Goal: Task Accomplishment & Management: Manage account settings

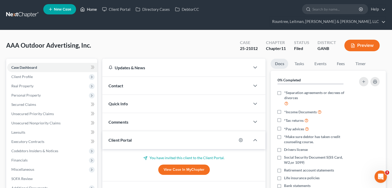
click at [90, 9] on link "Home" at bounding box center [89, 9] width 22 height 9
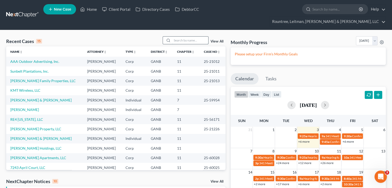
click at [180, 37] on input "search" at bounding box center [190, 40] width 36 height 7
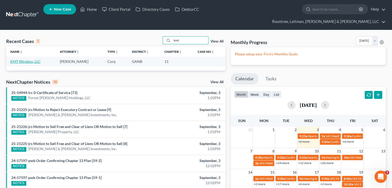
type input "kmt"
click at [20, 59] on link "KMT Wireless, LLC" at bounding box center [25, 61] width 30 height 4
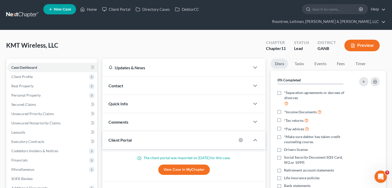
click at [363, 40] on button "Preview" at bounding box center [362, 46] width 35 height 12
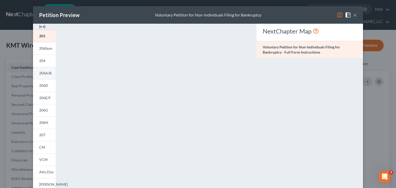
click at [40, 74] on span "206A/B" at bounding box center [45, 73] width 12 height 4
click at [354, 15] on button "×" at bounding box center [355, 15] width 4 height 6
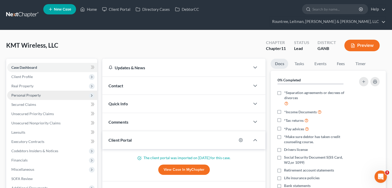
click at [31, 93] on span "Personal Property" at bounding box center [25, 95] width 29 height 4
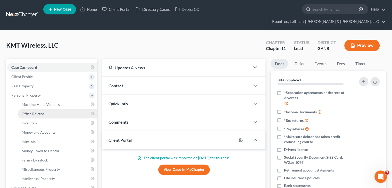
click at [31, 112] on span "Office Related" at bounding box center [33, 114] width 23 height 4
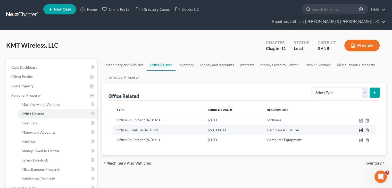
click at [360, 128] on icon "button" at bounding box center [361, 130] width 4 height 4
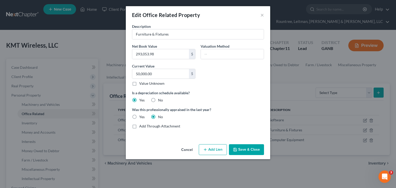
click at [246, 146] on button "Save & Close" at bounding box center [246, 149] width 35 height 11
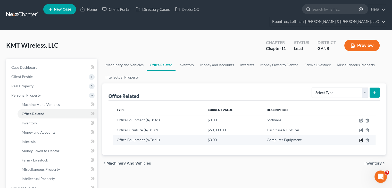
click at [362, 139] on icon "button" at bounding box center [362, 140] width 2 height 2
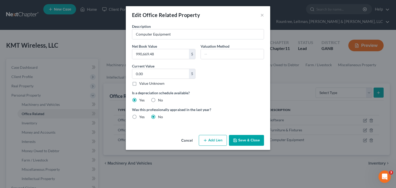
click at [186, 142] on button "Cancel" at bounding box center [187, 141] width 20 height 10
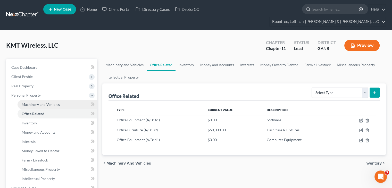
click at [56, 102] on span "Machinery and Vehicles" at bounding box center [41, 104] width 38 height 4
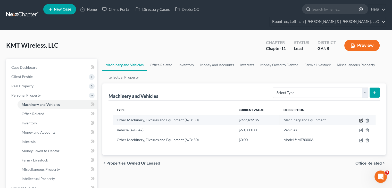
click at [361, 119] on icon "button" at bounding box center [361, 121] width 4 height 4
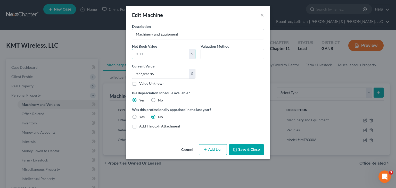
click at [247, 146] on button "Save & Close" at bounding box center [246, 149] width 35 height 11
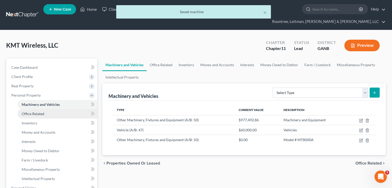
click at [43, 112] on span "Office Related" at bounding box center [33, 114] width 23 height 4
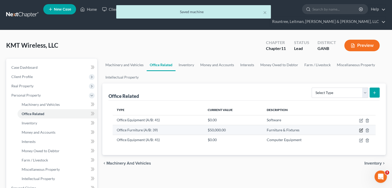
click at [361, 129] on icon "button" at bounding box center [362, 130] width 2 height 2
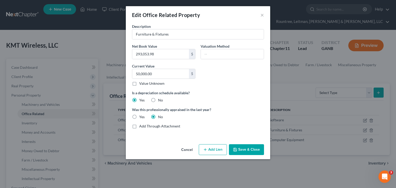
click at [186, 149] on button "Cancel" at bounding box center [187, 150] width 20 height 10
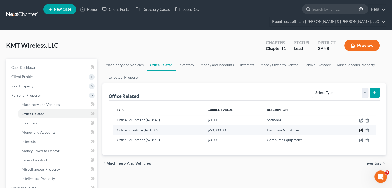
click at [360, 128] on icon "button" at bounding box center [361, 130] width 4 height 4
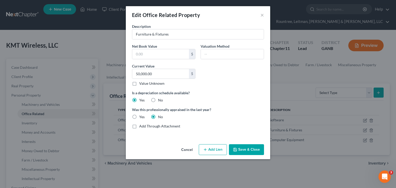
click at [243, 149] on button "Save & Close" at bounding box center [246, 149] width 35 height 11
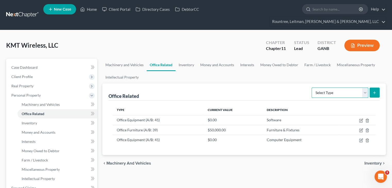
click at [365, 88] on select "Select Type Collectibles (A/B: 42) Office Equipment (A/B: 41) Office Fixtures (…" at bounding box center [340, 93] width 57 height 10
click at [364, 88] on select "Select Type Collectibles (A/B: 42) Office Equipment (A/B: 41) Office Fixtures (…" at bounding box center [340, 93] width 57 height 10
click at [299, 169] on div "Machinery and Vehicles Office Related Inventory Money and Accounts Interests Mo…" at bounding box center [244, 184] width 289 height 251
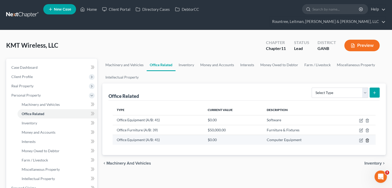
click at [367, 138] on icon "button" at bounding box center [367, 140] width 4 height 4
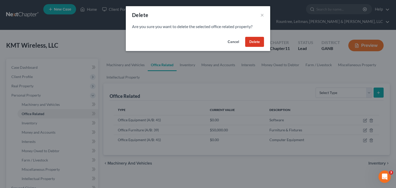
click at [255, 42] on button "Delete" at bounding box center [254, 42] width 19 height 10
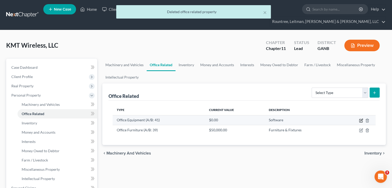
click at [361, 119] on icon "button" at bounding box center [361, 121] width 4 height 4
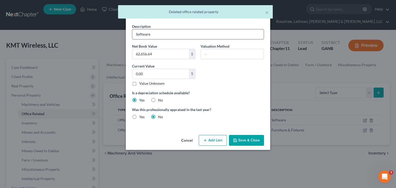
click at [166, 33] on input "Software" at bounding box center [198, 34] width 132 height 10
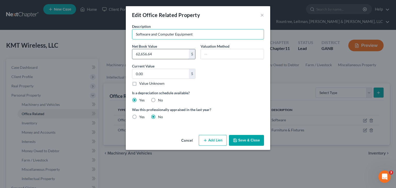
type input "Software and Computer Equipment"
click at [171, 55] on input "62,656.64" at bounding box center [160, 54] width 57 height 10
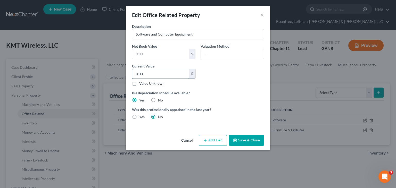
click at [158, 72] on input "0.00" at bounding box center [160, 74] width 57 height 10
click at [165, 74] on input "0.00" at bounding box center [160, 74] width 57 height 10
type input "867,492.86"
click at [251, 140] on button "Save & Close" at bounding box center [246, 140] width 35 height 11
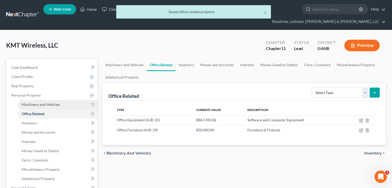
click at [41, 102] on span "Machinery and Vehicles" at bounding box center [41, 104] width 38 height 4
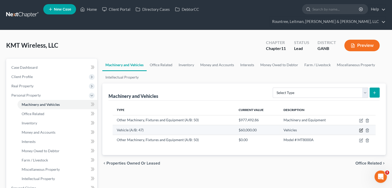
click at [361, 128] on icon "button" at bounding box center [361, 130] width 4 height 4
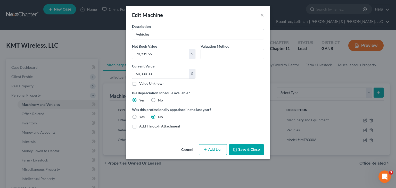
click at [243, 147] on button "Save & Close" at bounding box center [246, 149] width 35 height 11
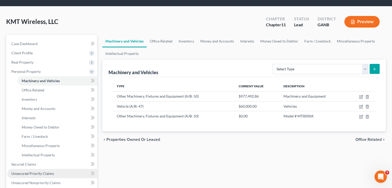
scroll to position [52, 0]
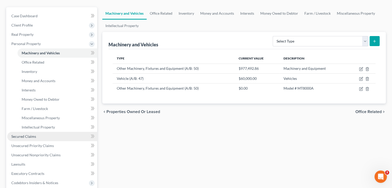
click at [28, 134] on span "Secured Claims" at bounding box center [23, 136] width 25 height 4
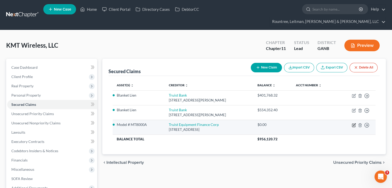
click at [354, 124] on icon "button" at bounding box center [354, 125] width 2 height 2
select select "10"
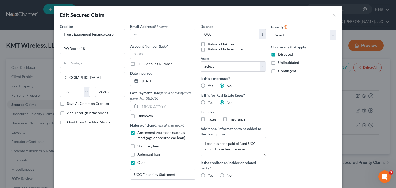
scroll to position [26, 0]
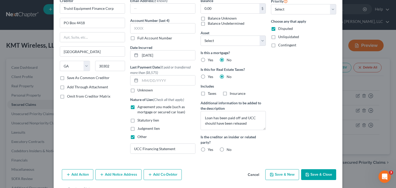
click at [227, 148] on label "No" at bounding box center [229, 149] width 5 height 5
click at [229, 148] on input "No" at bounding box center [230, 148] width 3 height 3
radio input "true"
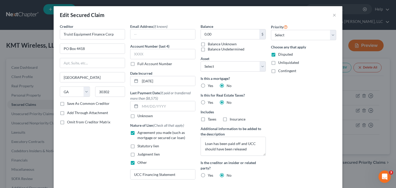
scroll to position [42, 0]
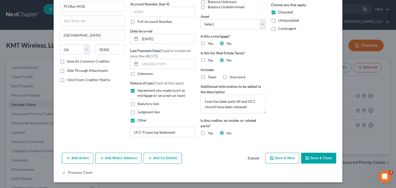
click at [314, 157] on button "Save & Close" at bounding box center [318, 158] width 35 height 11
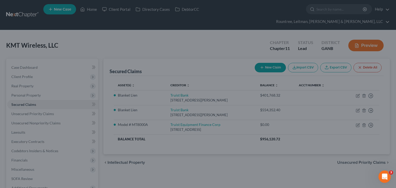
select select "15"
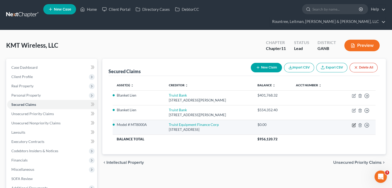
click at [353, 123] on icon "button" at bounding box center [354, 125] width 4 height 4
select select "10"
select select "15"
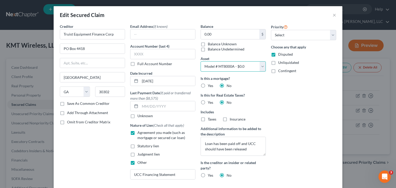
click at [260, 65] on select "Select Other Multiple Assets South State Bank 5487 (Checking Account) - $[FINAN…" at bounding box center [233, 66] width 65 height 10
click at [201, 61] on select "Select Other Multiple Assets South State Bank 5487 (Checking Account) - $[FINAN…" at bounding box center [233, 66] width 65 height 10
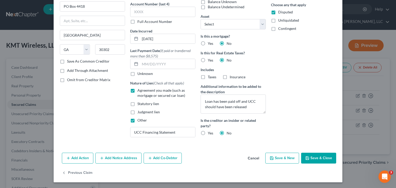
click at [314, 156] on button "Save & Close" at bounding box center [318, 158] width 35 height 11
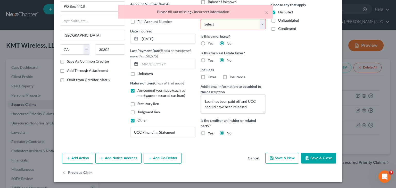
scroll to position [0, 0]
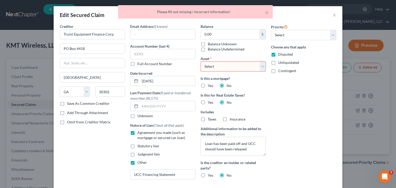
click at [259, 64] on select "Select Other Multiple Assets South State Bank 5487 (Checking Account) - $[FINAN…" at bounding box center [233, 66] width 65 height 10
select select "0"
click at [201, 61] on select "Select Other Multiple Assets South State Bank 5487 (Checking Account) - $[FINAN…" at bounding box center [233, 66] width 65 height 10
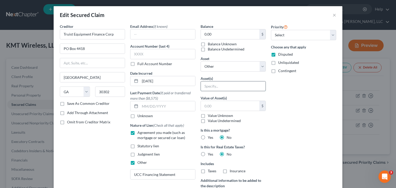
click at [203, 84] on input "text" at bounding box center [233, 87] width 65 height 10
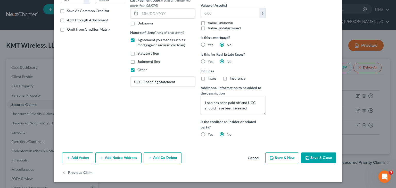
type input "MT"
click at [317, 154] on button "Save & Close" at bounding box center [318, 158] width 35 height 11
select select
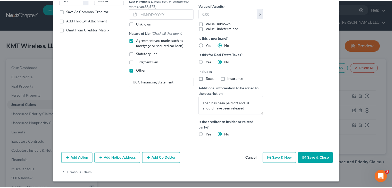
scroll to position [42, 0]
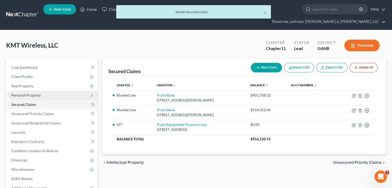
click at [32, 93] on span "Personal Property" at bounding box center [25, 95] width 29 height 4
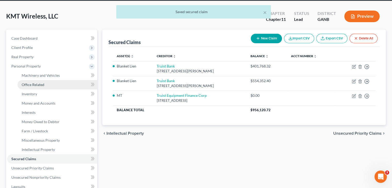
scroll to position [52, 0]
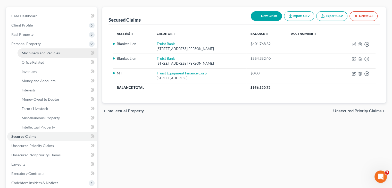
click at [38, 51] on span "Machinery and Vehicles" at bounding box center [41, 53] width 38 height 4
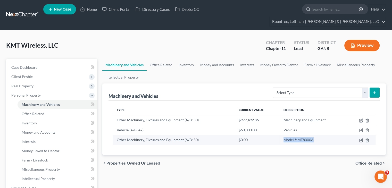
drag, startPoint x: 283, startPoint y: 130, endPoint x: 314, endPoint y: 131, distance: 30.5
click at [315, 135] on td "Model # MT8000A" at bounding box center [314, 140] width 68 height 10
copy td "Model # MT8000A"
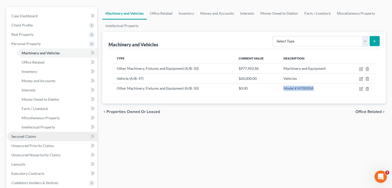
click at [25, 134] on span "Secured Claims" at bounding box center [23, 136] width 25 height 4
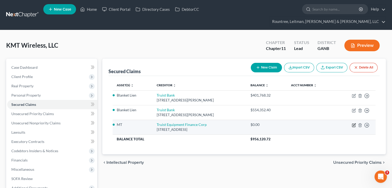
click at [355, 124] on icon "button" at bounding box center [353, 125] width 3 height 3
select select "10"
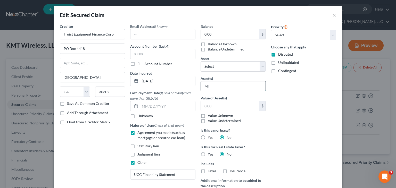
click at [220, 88] on input "MT" at bounding box center [233, 87] width 65 height 10
click at [212, 83] on input "MT" at bounding box center [233, 87] width 65 height 10
drag, startPoint x: 214, startPoint y: 87, endPoint x: 179, endPoint y: 85, distance: 34.3
click at [179, 85] on div "Creditor * Truist Equipment Finance Corp [GEOGRAPHIC_DATA] [US_STATE][GEOGRAPHI…" at bounding box center [198, 129] width 282 height 210
paste input "odel # MT8000A"
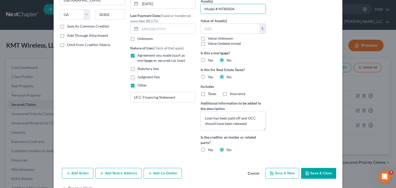
type input "Model # MT8000A"
click at [315, 174] on button "Save & Close" at bounding box center [318, 173] width 35 height 11
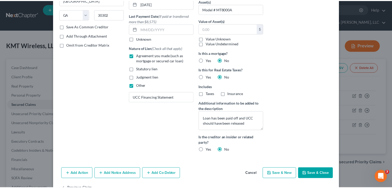
scroll to position [42, 0]
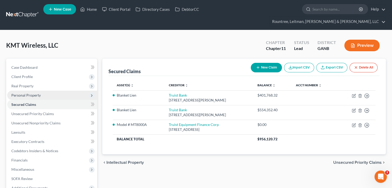
click at [28, 93] on span "Personal Property" at bounding box center [25, 95] width 29 height 4
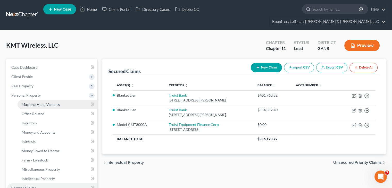
click at [41, 102] on span "Machinery and Vehicles" at bounding box center [41, 104] width 38 height 4
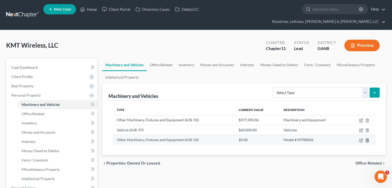
click at [369, 139] on icon "button" at bounding box center [367, 140] width 2 height 3
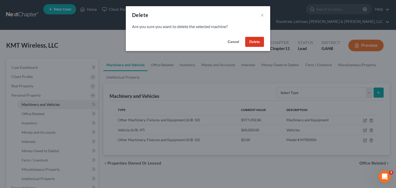
click at [259, 40] on button "Delete" at bounding box center [254, 42] width 19 height 10
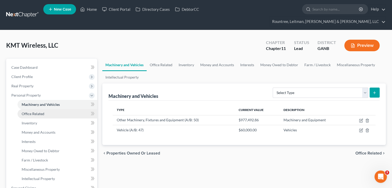
click at [34, 112] on span "Office Related" at bounding box center [33, 114] width 23 height 4
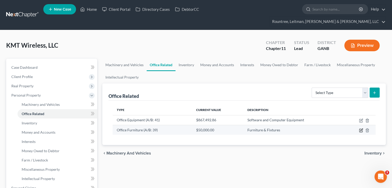
click at [361, 129] on icon "button" at bounding box center [362, 130] width 2 height 2
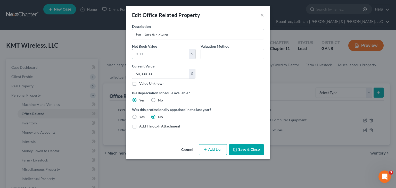
click at [162, 54] on input "text" at bounding box center [160, 54] width 57 height 10
type input "50,000.00"
click at [250, 150] on button "Save & Close" at bounding box center [246, 149] width 35 height 11
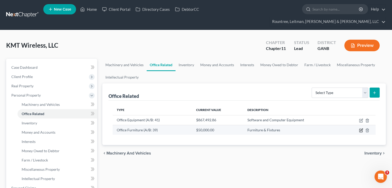
click at [360, 128] on icon "button" at bounding box center [361, 130] width 4 height 4
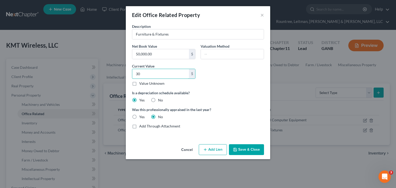
type input "3"
type input "15,000.00"
click at [247, 148] on button "Save & Close" at bounding box center [246, 149] width 35 height 11
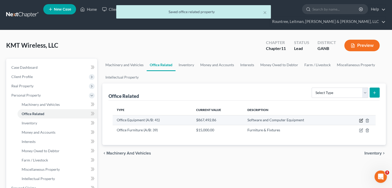
click at [361, 119] on icon "button" at bounding box center [361, 121] width 4 height 4
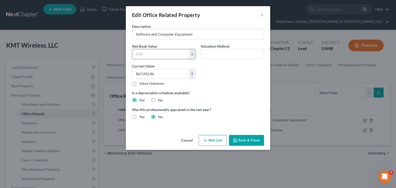
click at [163, 56] on input "text" at bounding box center [160, 54] width 57 height 10
type input "867,492.86"
click at [170, 77] on input "867,492.86" at bounding box center [160, 74] width 57 height 10
click at [243, 141] on button "Save & Close" at bounding box center [246, 140] width 35 height 11
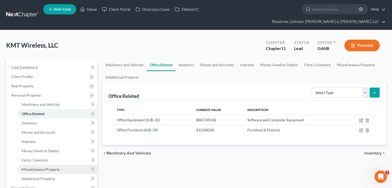
click at [39, 167] on span "Miscellaneous Property" at bounding box center [41, 169] width 38 height 4
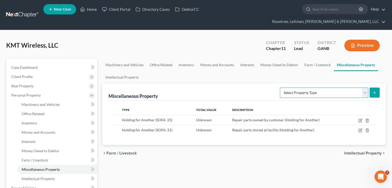
click at [365, 88] on select "Select Property Type Assigned for Creditor Benefit [DATE] (SOFA: 8) Assigned to…" at bounding box center [324, 93] width 88 height 10
click at [187, 40] on div "KMT Wireless, LLC Upgraded Chapter Chapter 11 Status Lead District GANB Preview" at bounding box center [196, 47] width 380 height 22
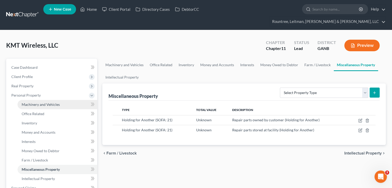
click at [30, 102] on span "Machinery and Vehicles" at bounding box center [41, 104] width 38 height 4
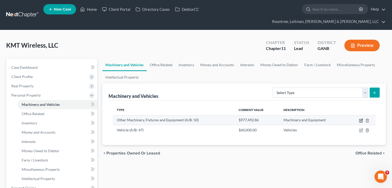
click at [362, 119] on icon "button" at bounding box center [361, 121] width 4 height 4
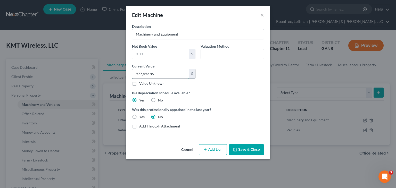
click at [163, 77] on input "977,492.86" at bounding box center [160, 74] width 57 height 10
click at [247, 147] on button "Save & Close" at bounding box center [246, 149] width 35 height 11
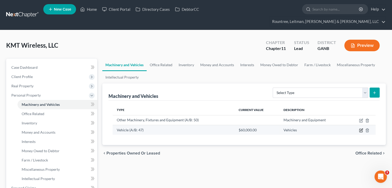
click at [362, 128] on icon "button" at bounding box center [361, 130] width 4 height 4
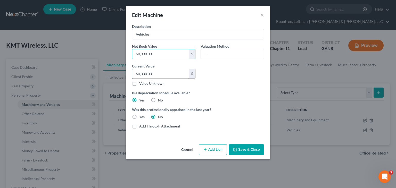
type input "60,000.00"
click at [167, 75] on input "60,000.00" at bounding box center [160, 74] width 57 height 10
type input "40,000.00"
click at [243, 147] on button "Save & Close" at bounding box center [246, 149] width 35 height 11
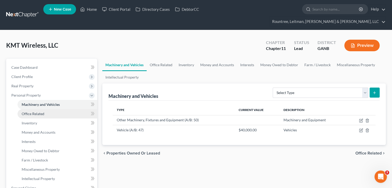
click at [27, 112] on span "Office Related" at bounding box center [33, 114] width 23 height 4
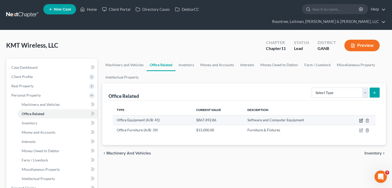
click at [360, 119] on icon "button" at bounding box center [361, 121] width 4 height 4
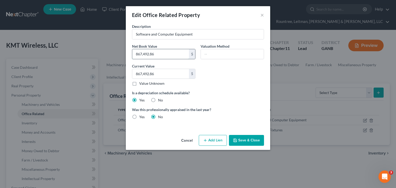
click at [167, 55] on input "867,492.86" at bounding box center [160, 54] width 57 height 10
click at [163, 72] on input "867,492.86" at bounding box center [160, 74] width 57 height 10
click at [159, 51] on input "300,000" at bounding box center [160, 54] width 57 height 10
type input "300,000.00"
click at [167, 74] on input "867,492.86" at bounding box center [160, 74] width 57 height 10
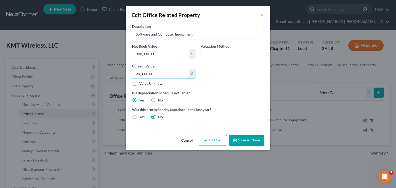
type input "20,000.00"
click at [248, 140] on button "Save & Close" at bounding box center [246, 140] width 35 height 11
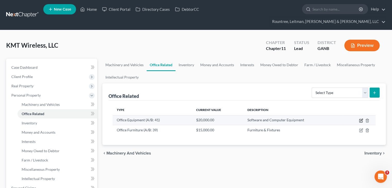
click at [360, 119] on icon "button" at bounding box center [361, 121] width 4 height 4
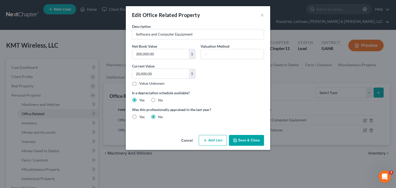
click at [245, 141] on button "Save & Close" at bounding box center [246, 140] width 35 height 11
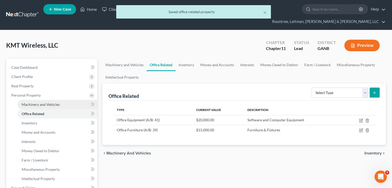
click at [44, 102] on span "Machinery and Vehicles" at bounding box center [41, 104] width 38 height 4
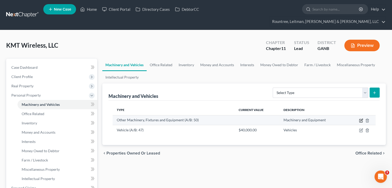
click at [360, 119] on icon "button" at bounding box center [361, 121] width 4 height 4
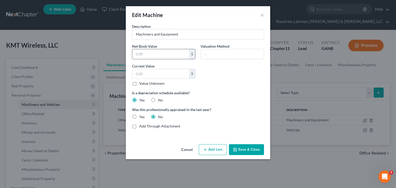
click at [160, 53] on input "text" at bounding box center [160, 54] width 57 height 10
click at [188, 150] on button "Cancel" at bounding box center [187, 150] width 20 height 10
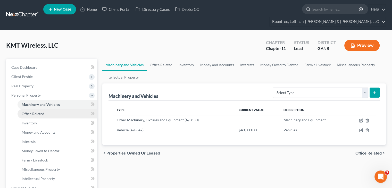
drag, startPoint x: 38, startPoint y: 106, endPoint x: 42, endPoint y: 105, distance: 4.1
click at [38, 112] on span "Office Related" at bounding box center [33, 114] width 23 height 4
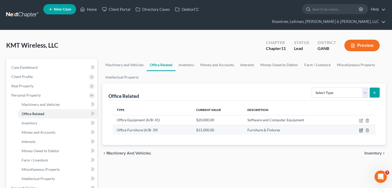
click at [361, 128] on icon "button" at bounding box center [361, 130] width 4 height 4
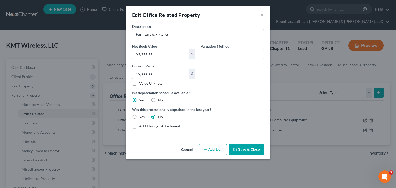
click at [187, 149] on button "Cancel" at bounding box center [187, 150] width 20 height 10
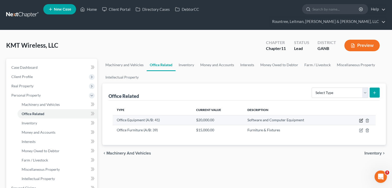
click at [362, 119] on icon "button" at bounding box center [361, 121] width 4 height 4
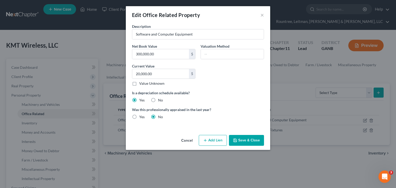
click at [190, 141] on button "Cancel" at bounding box center [187, 141] width 20 height 10
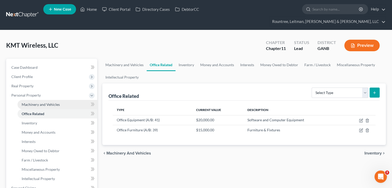
click at [35, 102] on span "Machinery and Vehicles" at bounding box center [41, 104] width 38 height 4
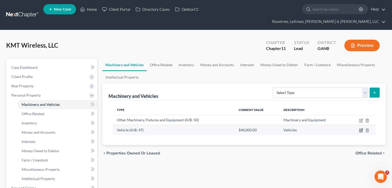
click at [361, 128] on icon "button" at bounding box center [361, 130] width 4 height 4
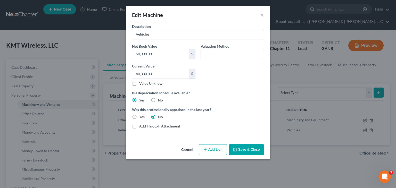
drag, startPoint x: 184, startPoint y: 148, endPoint x: 215, endPoint y: 147, distance: 31.8
click at [184, 148] on button "Cancel" at bounding box center [187, 150] width 20 height 10
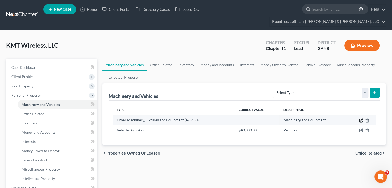
click at [361, 119] on icon "button" at bounding box center [361, 121] width 4 height 4
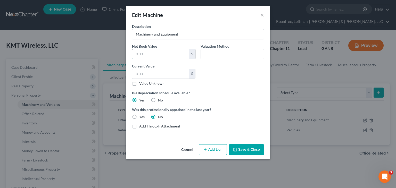
click at [159, 54] on input "text" at bounding box center [160, 54] width 57 height 10
type input "567,492.86"
click at [168, 76] on input "text" at bounding box center [160, 74] width 57 height 10
type input "400,000.00"
click at [246, 150] on button "Save & Close" at bounding box center [246, 149] width 35 height 11
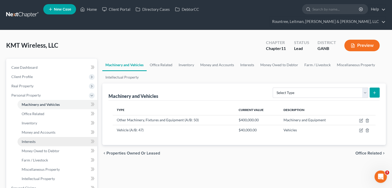
scroll to position [52, 0]
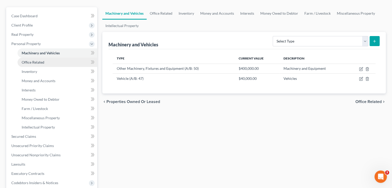
click at [30, 58] on link "Office Related" at bounding box center [58, 62] width 80 height 9
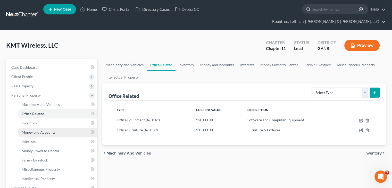
click at [38, 130] on span "Money and Accounts" at bounding box center [39, 132] width 34 height 4
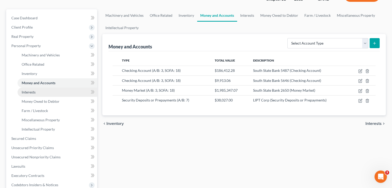
scroll to position [52, 0]
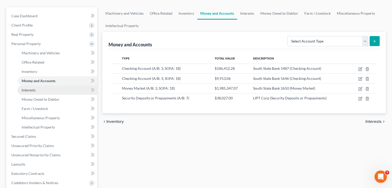
click at [31, 88] on span "Interests" at bounding box center [29, 90] width 14 height 4
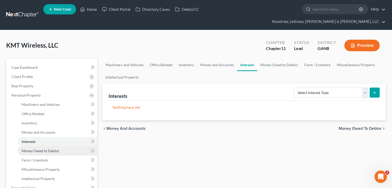
click at [39, 149] on span "Money Owed to Debtor" at bounding box center [41, 151] width 38 height 4
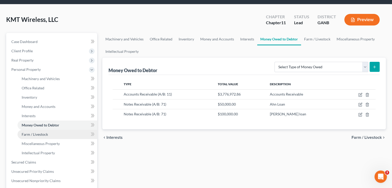
click at [39, 132] on span "Farm / Livestock" at bounding box center [35, 134] width 26 height 4
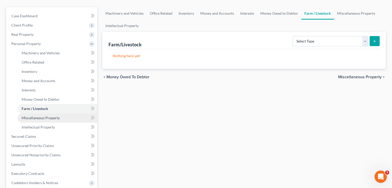
click at [44, 116] on span "Miscellaneous Property" at bounding box center [41, 118] width 38 height 4
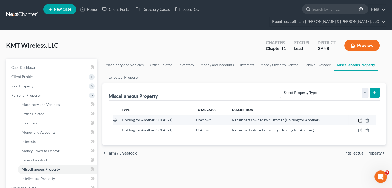
click at [361, 119] on icon "button" at bounding box center [360, 121] width 4 height 4
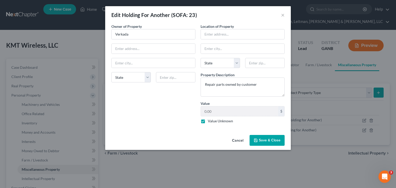
click at [208, 120] on label "Value Unknown" at bounding box center [220, 121] width 25 height 5
click at [210, 120] on input "Value Unknown" at bounding box center [211, 120] width 3 height 3
checkbox input "false"
click at [214, 112] on input "0.00" at bounding box center [239, 112] width 77 height 10
type input "100,000.00"
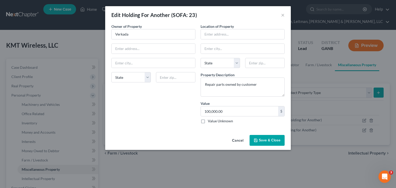
click at [262, 139] on span "Save & Close" at bounding box center [270, 140] width 22 height 4
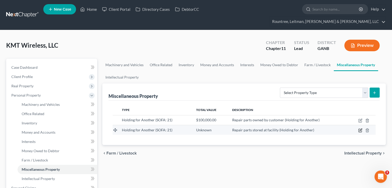
click at [360, 129] on icon "button" at bounding box center [360, 130] width 3 height 3
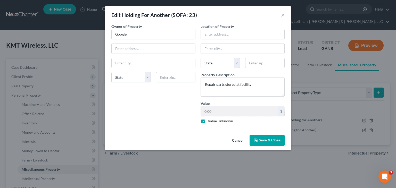
click at [208, 120] on label "Value Unknown" at bounding box center [220, 121] width 25 height 5
click at [210, 120] on input "Value Unknown" at bounding box center [211, 120] width 3 height 3
checkbox input "false"
click at [217, 111] on input "0.00" at bounding box center [239, 112] width 77 height 10
type input "4,000,000"
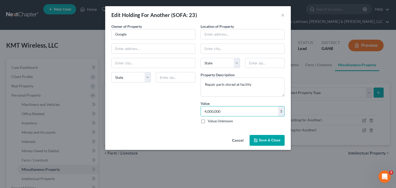
click at [268, 141] on span "Save & Close" at bounding box center [270, 140] width 22 height 4
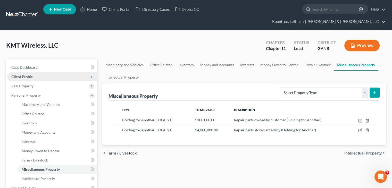
click at [21, 75] on span "Client Profile" at bounding box center [21, 77] width 21 height 4
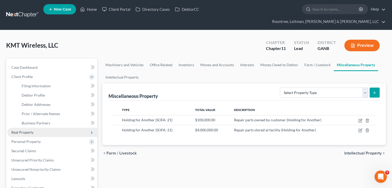
click at [27, 128] on span "Real Property" at bounding box center [52, 132] width 90 height 9
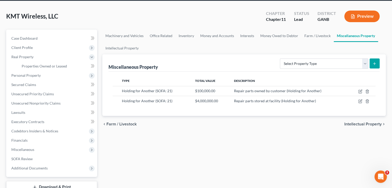
scroll to position [58, 0]
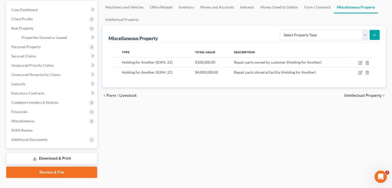
click at [53, 153] on link "Download & Print" at bounding box center [51, 159] width 91 height 12
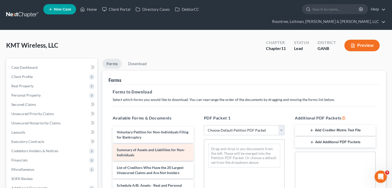
click at [143, 144] on div "Summary of Assets and Liabilities for Non-Individuals" at bounding box center [153, 152] width 81 height 17
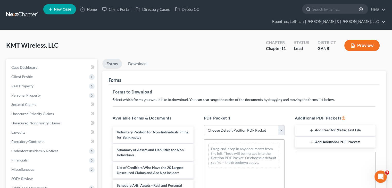
click at [365, 40] on button "Preview" at bounding box center [362, 46] width 35 height 12
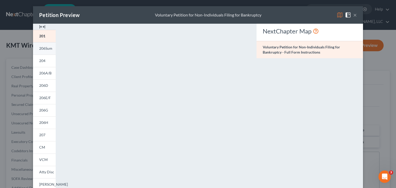
click at [46, 49] on span "206Sum" at bounding box center [45, 48] width 13 height 4
click at [45, 38] on link "201" at bounding box center [44, 36] width 23 height 12
click at [44, 71] on span "206A/B" at bounding box center [45, 73] width 12 height 4
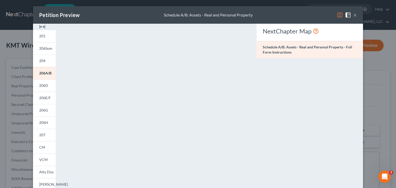
click at [355, 15] on button "×" at bounding box center [355, 15] width 4 height 6
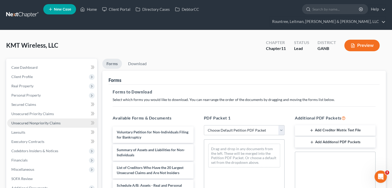
click at [31, 121] on span "Unsecured Nonpriority Claims" at bounding box center [35, 123] width 49 height 4
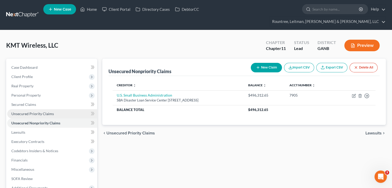
click at [25, 109] on link "Unsecured Priority Claims" at bounding box center [52, 113] width 90 height 9
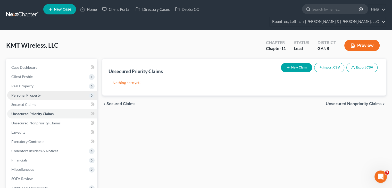
click at [29, 91] on span "Personal Property" at bounding box center [52, 95] width 90 height 9
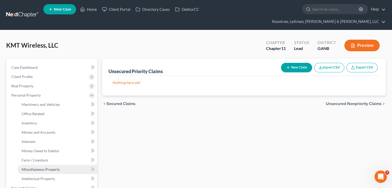
click at [36, 167] on span "Miscellaneous Property" at bounding box center [41, 169] width 38 height 4
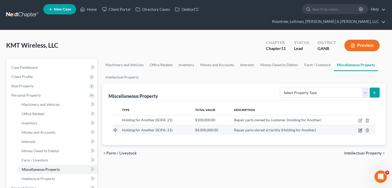
click at [362, 128] on icon "button" at bounding box center [360, 130] width 4 height 4
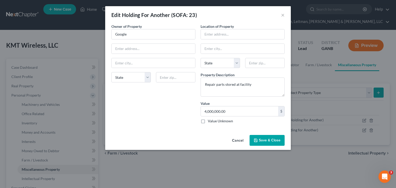
click at [208, 120] on label "Value Unknown" at bounding box center [220, 121] width 25 height 5
click at [210, 120] on input "Value Unknown" at bounding box center [211, 120] width 3 height 3
checkbox input "true"
type input "0.00"
click at [270, 141] on span "Save & Close" at bounding box center [270, 140] width 22 height 4
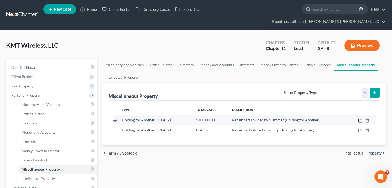
click at [361, 119] on icon "button" at bounding box center [360, 121] width 4 height 4
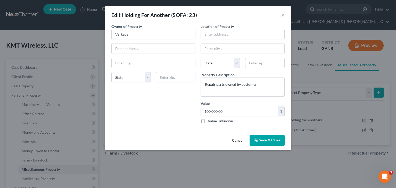
click at [208, 119] on label "Value Unknown" at bounding box center [220, 121] width 25 height 5
click at [210, 119] on input "Value Unknown" at bounding box center [211, 120] width 3 height 3
checkbox input "true"
type input "0.00"
click at [266, 142] on span "Save & Close" at bounding box center [270, 140] width 22 height 4
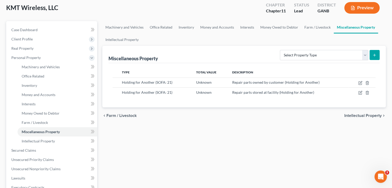
scroll to position [77, 0]
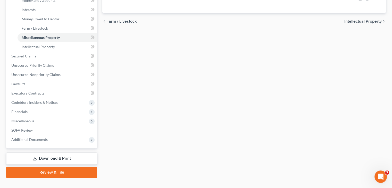
click at [51, 153] on link "Download & Print" at bounding box center [51, 159] width 91 height 12
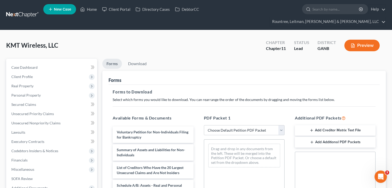
click at [368, 40] on button "Preview" at bounding box center [362, 46] width 35 height 12
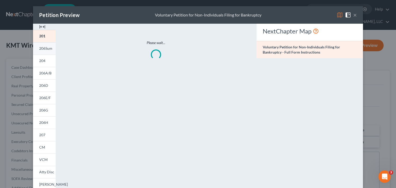
click at [39, 49] on span "206Sum" at bounding box center [45, 48] width 13 height 4
click at [355, 16] on button "×" at bounding box center [355, 15] width 4 height 6
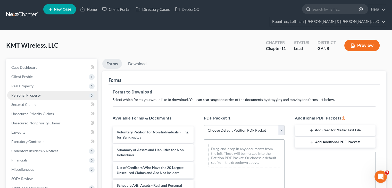
click at [29, 93] on span "Personal Property" at bounding box center [25, 95] width 29 height 4
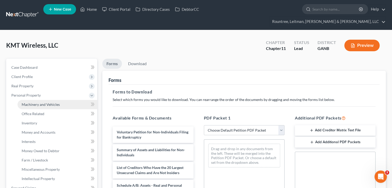
click at [36, 102] on span "Machinery and Vehicles" at bounding box center [41, 104] width 38 height 4
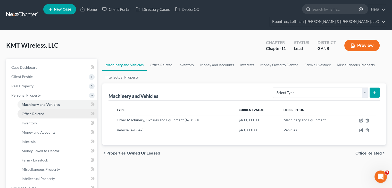
click at [40, 112] on span "Office Related" at bounding box center [33, 114] width 23 height 4
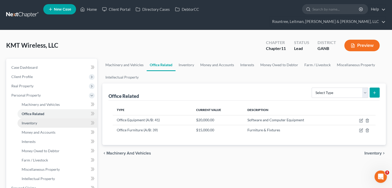
click at [35, 121] on span "Inventory" at bounding box center [29, 123] width 15 height 4
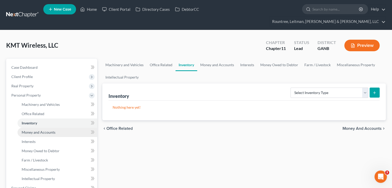
click at [38, 130] on span "Money and Accounts" at bounding box center [39, 132] width 34 height 4
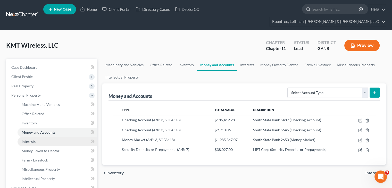
click at [31, 140] on span "Interests" at bounding box center [29, 142] width 14 height 4
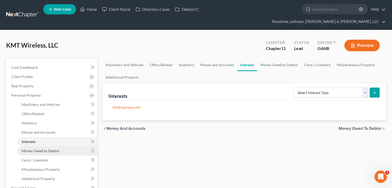
click at [38, 149] on span "Money Owed to Debtor" at bounding box center [41, 151] width 38 height 4
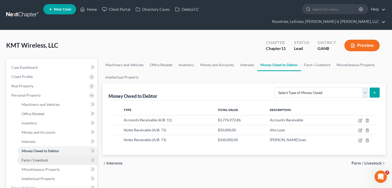
click at [38, 158] on span "Farm / Livestock" at bounding box center [35, 160] width 26 height 4
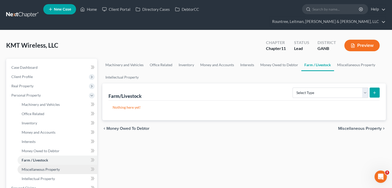
click at [41, 167] on span "Miscellaneous Property" at bounding box center [41, 169] width 38 height 4
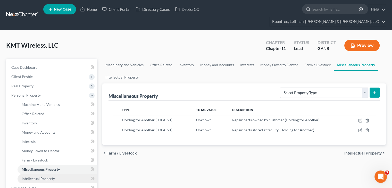
click at [43, 177] on span "Intellectual Property" at bounding box center [38, 179] width 33 height 4
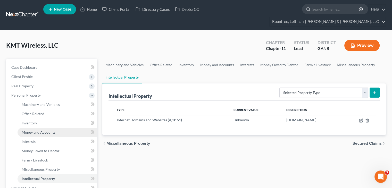
click at [39, 130] on span "Money and Accounts" at bounding box center [39, 132] width 34 height 4
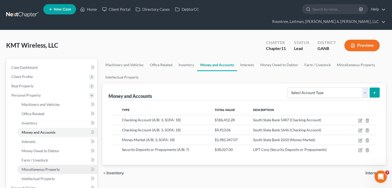
click at [37, 167] on span "Miscellaneous Property" at bounding box center [41, 169] width 38 height 4
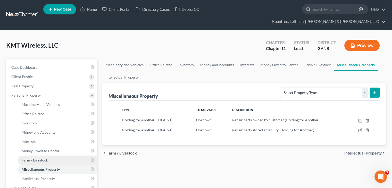
scroll to position [52, 0]
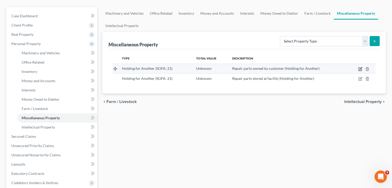
click at [362, 67] on icon "button" at bounding box center [360, 69] width 4 height 4
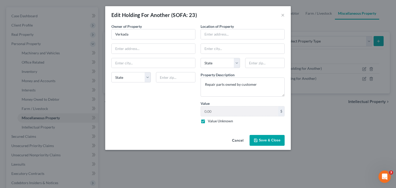
click at [208, 120] on label "Value Unknown" at bounding box center [220, 121] width 25 height 5
click at [210, 120] on input "Value Unknown" at bounding box center [211, 120] width 3 height 3
checkbox input "false"
click at [230, 111] on input "0.00" at bounding box center [239, 112] width 77 height 10
type input "100,000"
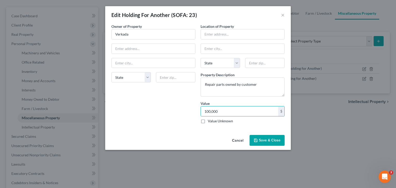
click at [262, 141] on span "Save & Close" at bounding box center [270, 140] width 22 height 4
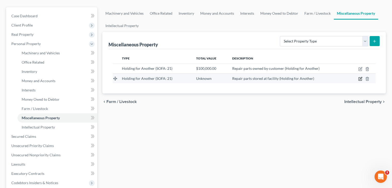
click at [362, 77] on icon "button" at bounding box center [360, 79] width 4 height 4
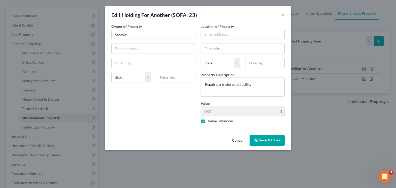
click at [208, 121] on label "Value Unknown" at bounding box center [220, 121] width 25 height 5
click at [210, 121] on input "Value Unknown" at bounding box center [211, 120] width 3 height 3
checkbox input "false"
click at [225, 111] on input "0.00" at bounding box center [239, 112] width 77 height 10
type input "4,000,000"
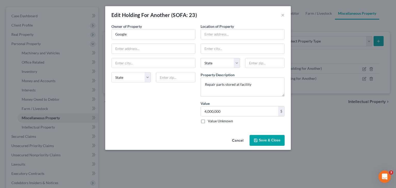
click at [264, 138] on span "Save & Close" at bounding box center [270, 140] width 22 height 4
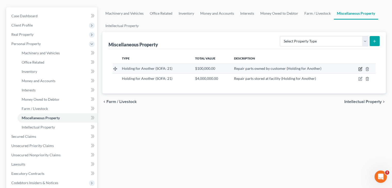
click at [362, 67] on icon "button" at bounding box center [360, 69] width 4 height 4
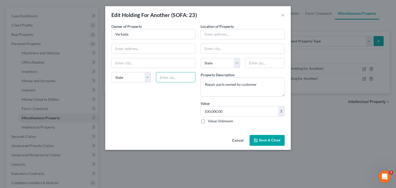
click at [167, 76] on input "text" at bounding box center [175, 77] width 39 height 10
type input "94401"
click at [131, 33] on input "Verkada" at bounding box center [154, 34] width 84 height 10
type input "[GEOGRAPHIC_DATA]"
select select "4"
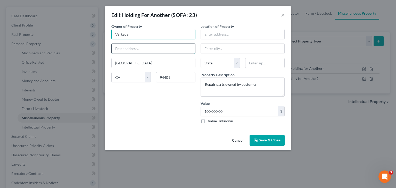
click at [132, 47] on input "text" at bounding box center [154, 49] width 84 height 10
paste input "[STREET_ADDRESS]"
drag, startPoint x: 143, startPoint y: 49, endPoint x: 266, endPoint y: 50, distance: 122.8
click at [266, 51] on div "Owner of Property * Verkada [STREET_ADDRESS] [GEOGRAPHIC_DATA] [US_STATE][GEOGR…" at bounding box center [198, 76] width 178 height 104
type input "[STREET_ADDRESS]"
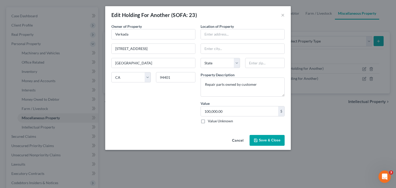
click at [151, 118] on div "Owner of Property * Verkada [GEOGRAPHIC_DATA] [GEOGRAPHIC_DATA] [US_STATE] AK A…" at bounding box center [153, 76] width 89 height 104
click at [141, 31] on input "Verkada" at bounding box center [154, 34] width 84 height 10
type input "Verkada Inc."
click at [221, 36] on input "text" at bounding box center [243, 34] width 84 height 10
click at [234, 35] on input "text" at bounding box center [243, 34] width 84 height 10
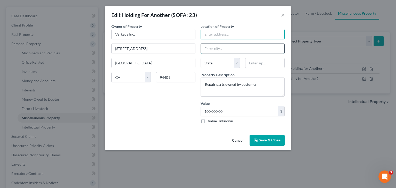
click at [220, 49] on input "text" at bounding box center [243, 49] width 84 height 10
type input "Grapevine"
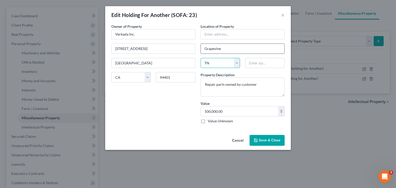
select select "45"
click at [266, 140] on span "Save & Close" at bounding box center [270, 140] width 22 height 4
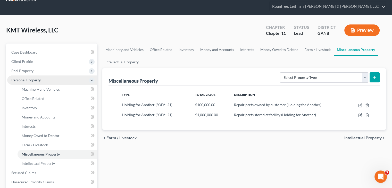
scroll to position [0, 0]
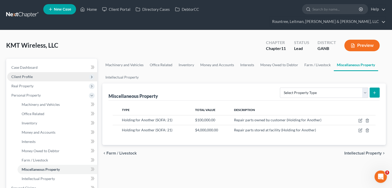
click at [30, 75] on span "Client Profile" at bounding box center [21, 77] width 21 height 4
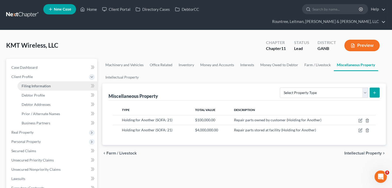
click at [33, 84] on span "Filing Information" at bounding box center [36, 86] width 29 height 4
select select "3"
select select "1"
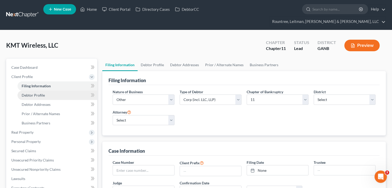
click at [31, 93] on span "Debtor Profile" at bounding box center [33, 95] width 23 height 4
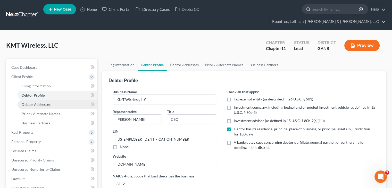
click at [37, 102] on span "Debtor Addresses" at bounding box center [36, 104] width 29 height 4
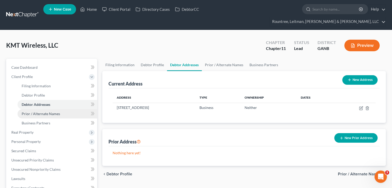
click at [45, 112] on span "Prior / Alternate Names" at bounding box center [41, 114] width 38 height 4
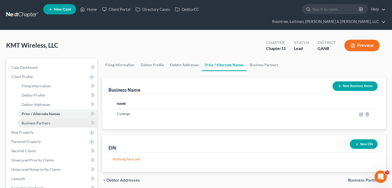
click at [40, 121] on span "Business Partners" at bounding box center [36, 123] width 29 height 4
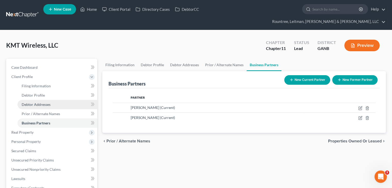
click at [40, 102] on span "Debtor Addresses" at bounding box center [36, 104] width 29 height 4
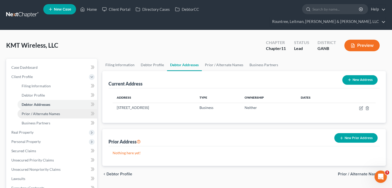
click at [38, 112] on span "Prior / Alternate Names" at bounding box center [41, 114] width 38 height 4
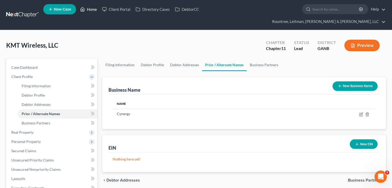
click at [91, 10] on link "Home" at bounding box center [89, 9] width 22 height 9
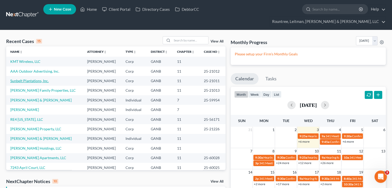
click at [28, 79] on link "Sunbelt Plantations, Inc." at bounding box center [29, 81] width 38 height 4
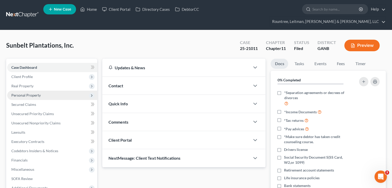
click at [30, 93] on span "Personal Property" at bounding box center [25, 95] width 29 height 4
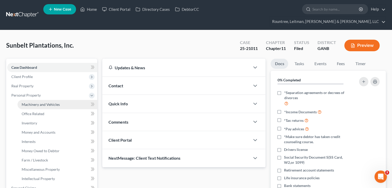
click at [36, 102] on span "Machinery and Vehicles" at bounding box center [41, 104] width 38 height 4
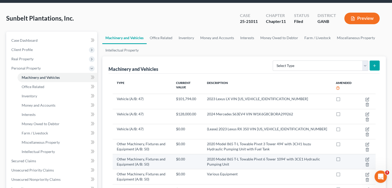
scroll to position [52, 0]
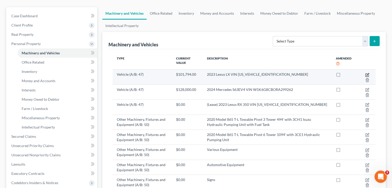
click at [367, 73] on icon "button" at bounding box center [367, 75] width 4 height 4
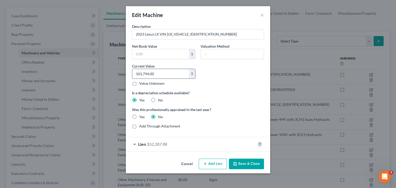
click at [168, 74] on input "101,794.00" at bounding box center [160, 74] width 57 height 10
type input "80,000"
click at [240, 166] on button "Save & Close" at bounding box center [246, 164] width 35 height 11
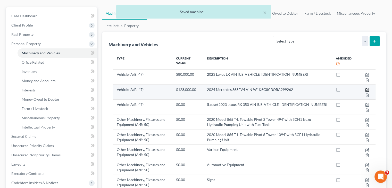
click at [367, 89] on icon "button" at bounding box center [367, 90] width 3 height 3
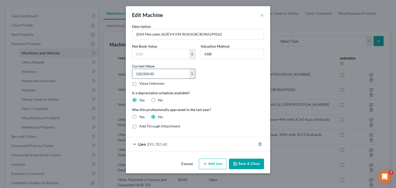
click at [162, 73] on input "128,000.00" at bounding box center [160, 74] width 57 height 10
type input "130,000"
click at [255, 168] on button "Save & Close" at bounding box center [246, 164] width 35 height 11
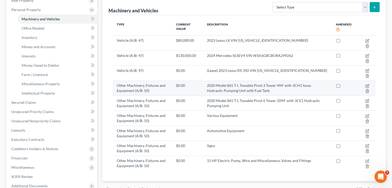
scroll to position [77, 0]
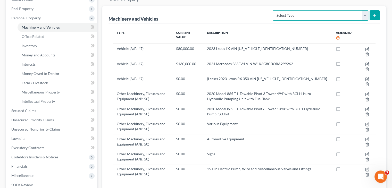
click at [365, 10] on select "Select Type Aircraft (A/B: 49) Other Machinery, Fixtures and Equipment (A/B: 50…" at bounding box center [321, 15] width 96 height 10
select select "vehicle"
click at [274, 10] on select "Select Type Aircraft (A/B: 49) Other Machinery, Fixtures and Equipment (A/B: 50…" at bounding box center [321, 15] width 96 height 10
click at [373, 10] on button "submit" at bounding box center [375, 15] width 10 height 10
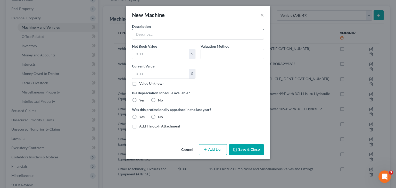
drag, startPoint x: 163, startPoint y: 32, endPoint x: 166, endPoint y: 30, distance: 3.4
click at [163, 32] on input "text" at bounding box center [198, 34] width 132 height 10
type input "2002 Ford E250 Van"
type input "2,000"
click at [139, 100] on label "Yes" at bounding box center [141, 100] width 5 height 5
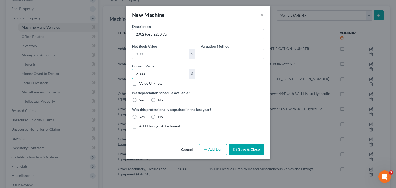
click at [141, 100] on input "Yes" at bounding box center [142, 99] width 3 height 3
radio input "true"
click at [158, 116] on label "No" at bounding box center [160, 117] width 5 height 5
click at [160, 116] on input "No" at bounding box center [161, 116] width 3 height 3
radio input "true"
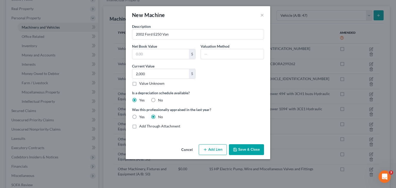
click at [256, 148] on button "Save & Close" at bounding box center [246, 149] width 35 height 11
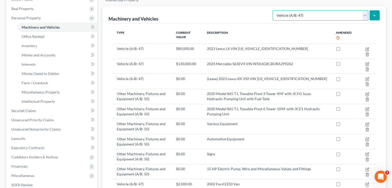
click at [366, 10] on select "Select Type Aircraft (A/B: 49) Other Machinery, Fixtures and Equipment (A/B: 50…" at bounding box center [321, 15] width 96 height 10
select select "other"
click at [274, 10] on select "Select Type Aircraft (A/B: 49) Other Machinery, Fixtures and Equipment (A/B: 50…" at bounding box center [321, 15] width 96 height 10
click at [373, 13] on icon "submit" at bounding box center [375, 15] width 4 height 4
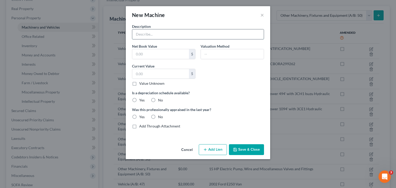
click at [150, 36] on input "text" at bounding box center [198, 34] width 132 height 10
type input "Lowboy Trailer"
type input "4,000"
click at [158, 99] on label "No" at bounding box center [160, 100] width 5 height 5
click at [160, 99] on input "No" at bounding box center [161, 99] width 3 height 3
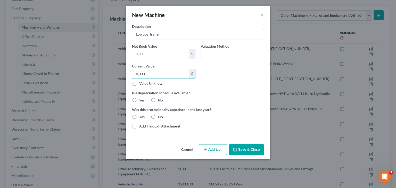
radio input "true"
click at [158, 117] on label "No" at bounding box center [160, 117] width 5 height 5
click at [160, 117] on input "No" at bounding box center [161, 116] width 3 height 3
radio input "true"
click at [139, 99] on label "Yes" at bounding box center [141, 100] width 5 height 5
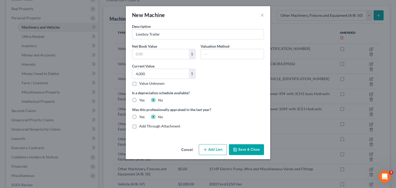
click at [141, 99] on input "Yes" at bounding box center [142, 99] width 3 height 3
radio input "true"
radio input "false"
click at [247, 149] on button "Save & Close" at bounding box center [246, 149] width 35 height 11
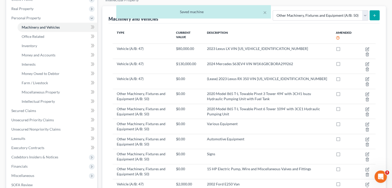
click at [375, 7] on div "× Saved machine" at bounding box center [193, 13] width 392 height 16
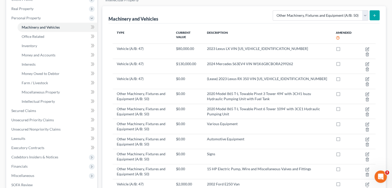
click at [375, 13] on icon "submit" at bounding box center [375, 15] width 4 height 4
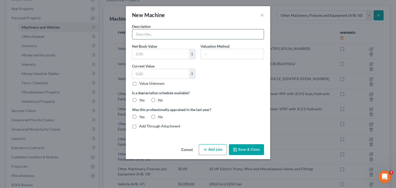
click at [173, 34] on input "text" at bounding box center [198, 34] width 132 height 10
type input "Trailer"
type input "1,000"
click at [139, 99] on label "Yes" at bounding box center [141, 100] width 5 height 5
click at [141, 99] on input "Yes" at bounding box center [142, 99] width 3 height 3
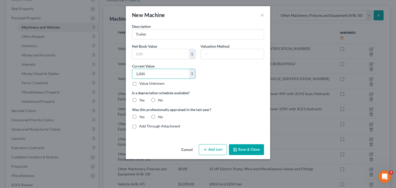
radio input "true"
click at [158, 117] on label "No" at bounding box center [160, 117] width 5 height 5
click at [160, 117] on input "No" at bounding box center [161, 116] width 3 height 3
radio input "true"
click at [238, 148] on button "Save & Close" at bounding box center [246, 149] width 35 height 11
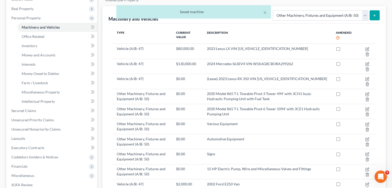
click at [377, 6] on div "× Saved machine" at bounding box center [193, 13] width 392 height 16
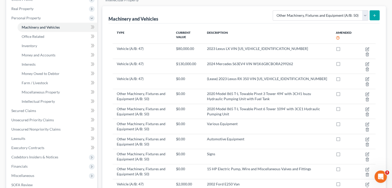
click at [374, 13] on icon "submit" at bounding box center [375, 15] width 4 height 4
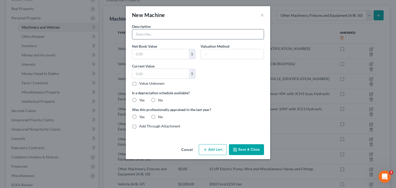
click at [144, 35] on input "text" at bounding box center [198, 34] width 132 height 10
type input "Trailer for Semi"
type input "3,000"
click at [139, 100] on label "Yes" at bounding box center [141, 100] width 5 height 5
click at [141, 100] on input "Yes" at bounding box center [142, 99] width 3 height 3
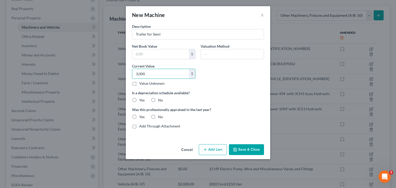
radio input "true"
click at [158, 117] on label "No" at bounding box center [160, 117] width 5 height 5
click at [160, 117] on input "No" at bounding box center [161, 116] width 3 height 3
radio input "true"
click at [250, 150] on button "Save & Close" at bounding box center [246, 149] width 35 height 11
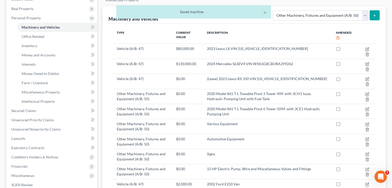
click at [373, 13] on icon "submit" at bounding box center [375, 15] width 4 height 4
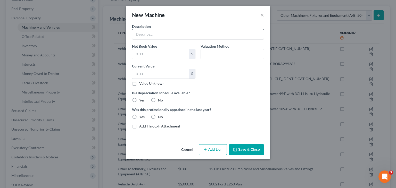
click at [167, 33] on input "text" at bounding box center [198, 34] width 132 height 10
type input "Trailer"
type input "1,500"
click at [139, 100] on label "Yes" at bounding box center [141, 100] width 5 height 5
click at [141, 100] on input "Yes" at bounding box center [142, 99] width 3 height 3
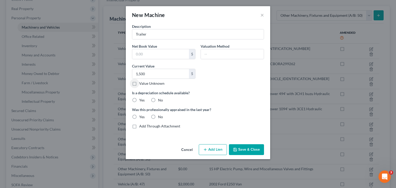
radio input "true"
click at [158, 115] on label "No" at bounding box center [160, 117] width 5 height 5
click at [160, 115] on input "No" at bounding box center [161, 116] width 3 height 3
radio input "true"
click at [252, 151] on button "Save & Close" at bounding box center [246, 149] width 35 height 11
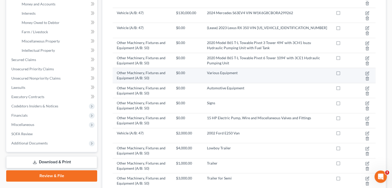
scroll to position [128, 0]
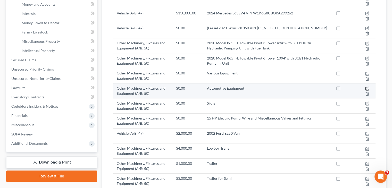
click at [367, 87] on icon "button" at bounding box center [368, 88] width 2 height 2
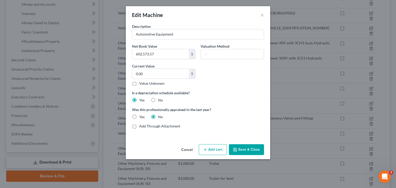
click at [186, 149] on button "Cancel" at bounding box center [187, 150] width 20 height 10
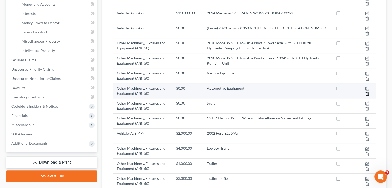
click at [368, 92] on icon "button" at bounding box center [367, 94] width 4 height 4
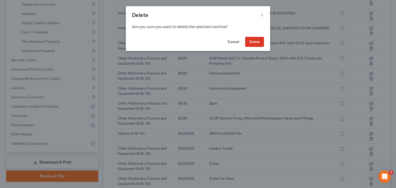
click at [257, 40] on button "Delete" at bounding box center [254, 42] width 19 height 10
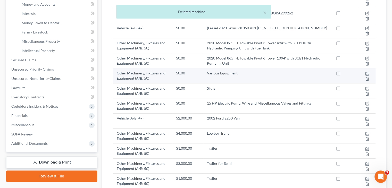
click at [143, 69] on td "Other Machinery, Fixtures and Equipment (A/B: 50)" at bounding box center [142, 75] width 59 height 15
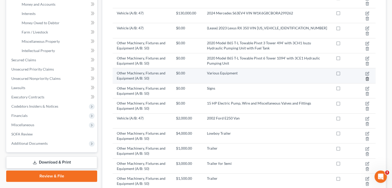
click at [368, 77] on icon "button" at bounding box center [367, 79] width 4 height 4
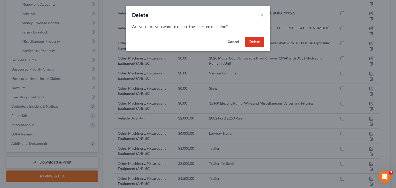
click at [254, 42] on button "Delete" at bounding box center [254, 42] width 19 height 10
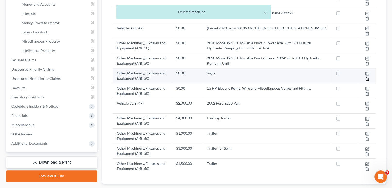
click at [367, 79] on line "button" at bounding box center [367, 79] width 0 height 1
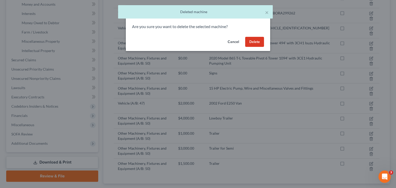
click at [260, 41] on button "Delete" at bounding box center [254, 42] width 19 height 10
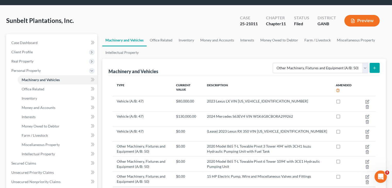
scroll to position [0, 0]
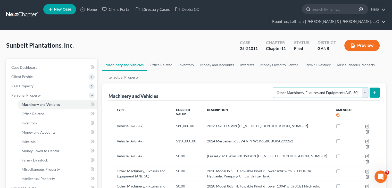
click at [364, 88] on select "Select Type Aircraft (A/B: 49) Other Machinery, Fixtures and Equipment (A/B: 50…" at bounding box center [321, 93] width 96 height 10
select select "vehicle"
click at [274, 88] on select "Select Type Aircraft (A/B: 49) Other Machinery, Fixtures and Equipment (A/B: 50…" at bounding box center [321, 93] width 96 height 10
click at [375, 88] on button "submit" at bounding box center [375, 93] width 10 height 10
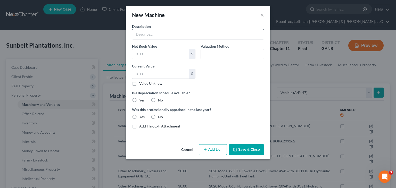
click at [151, 32] on input "text" at bounding box center [198, 34] width 132 height 10
type input "2007 Ford F150"
click at [151, 73] on input "text" at bounding box center [160, 74] width 57 height 10
type input "1,000"
click at [139, 99] on label "Yes" at bounding box center [141, 100] width 5 height 5
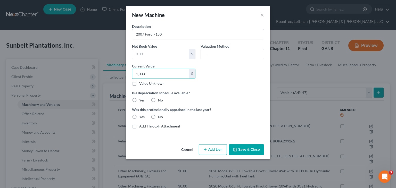
click at [141, 99] on input "Yes" at bounding box center [142, 99] width 3 height 3
radio input "true"
click at [158, 117] on label "No" at bounding box center [160, 117] width 5 height 5
click at [160, 117] on input "No" at bounding box center [161, 116] width 3 height 3
radio input "true"
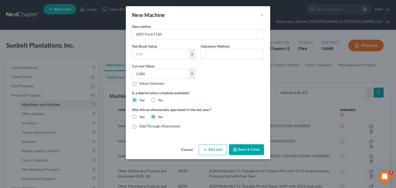
drag, startPoint x: 242, startPoint y: 152, endPoint x: 245, endPoint y: 151, distance: 3.0
click at [242, 152] on button "Save & Close" at bounding box center [246, 149] width 35 height 11
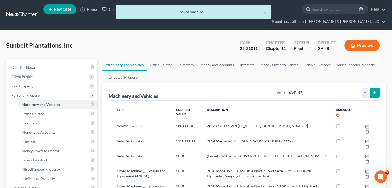
click at [376, 91] on icon "submit" at bounding box center [375, 93] width 4 height 4
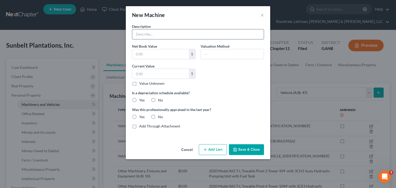
click at [193, 34] on input "text" at bounding box center [198, 34] width 132 height 10
type input "2012 GMC 1500 Truck"
click at [173, 73] on input "text" at bounding box center [160, 74] width 57 height 10
type input "1,000"
click at [139, 100] on label "Yes" at bounding box center [141, 100] width 5 height 5
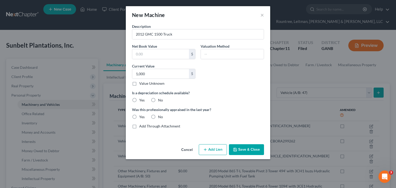
click at [141, 100] on input "Yes" at bounding box center [142, 99] width 3 height 3
radio input "true"
click at [158, 117] on label "No" at bounding box center [160, 117] width 5 height 5
click at [160, 117] on input "No" at bounding box center [161, 116] width 3 height 3
radio input "true"
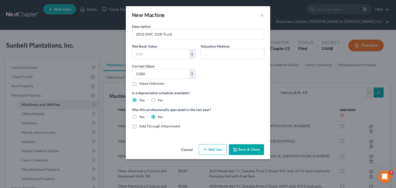
click at [256, 154] on button "Save & Close" at bounding box center [246, 149] width 35 height 11
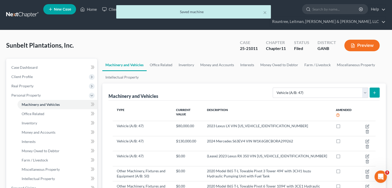
click at [373, 91] on icon "submit" at bounding box center [375, 93] width 4 height 4
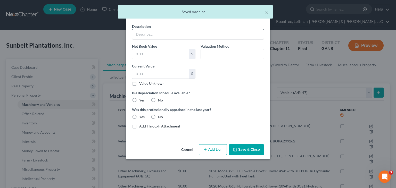
click at [152, 35] on input "text" at bounding box center [198, 34] width 132 height 10
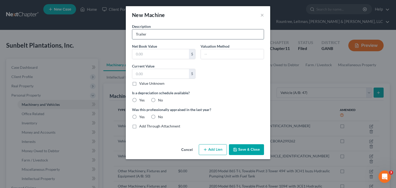
type input "Trailer"
type input "1,500"
click at [139, 98] on label "Yes" at bounding box center [141, 100] width 5 height 5
click at [141, 98] on input "Yes" at bounding box center [142, 99] width 3 height 3
radio input "true"
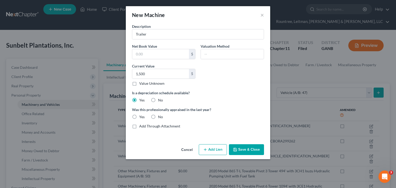
click at [158, 118] on label "No" at bounding box center [160, 117] width 5 height 5
click at [160, 118] on input "No" at bounding box center [161, 116] width 3 height 3
radio input "true"
click at [252, 146] on button "Save & Close" at bounding box center [246, 149] width 35 height 11
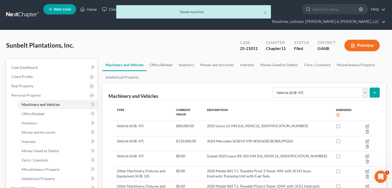
click at [374, 91] on icon "submit" at bounding box center [375, 93] width 4 height 4
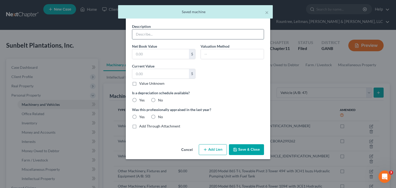
click at [175, 32] on input "text" at bounding box center [198, 34] width 132 height 10
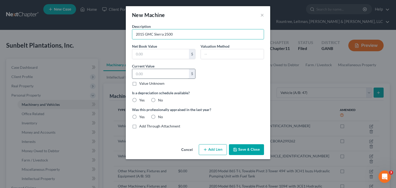
type input "2015 GMC Sierra 2500"
click at [154, 75] on input "text" at bounding box center [160, 74] width 57 height 10
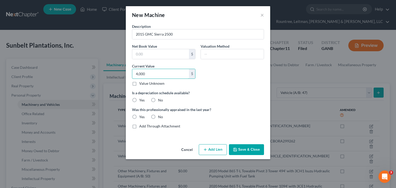
type input "4,000"
click at [139, 100] on label "Yes" at bounding box center [141, 100] width 5 height 5
click at [141, 100] on input "Yes" at bounding box center [142, 99] width 3 height 3
radio input "true"
click at [158, 116] on label "No" at bounding box center [160, 117] width 5 height 5
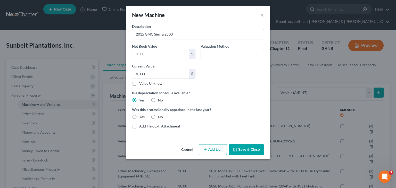
click at [160, 116] on input "No" at bounding box center [161, 116] width 3 height 3
radio input "true"
click at [249, 149] on button "Save & Close" at bounding box center [246, 149] width 35 height 11
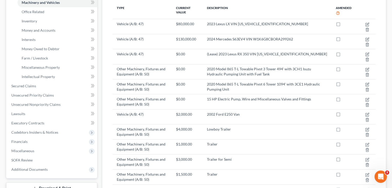
scroll to position [66, 0]
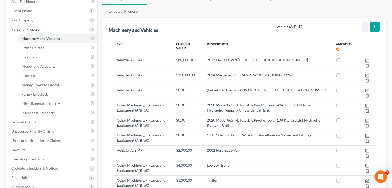
click at [374, 25] on icon "submit" at bounding box center [375, 27] width 4 height 4
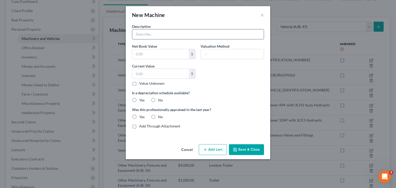
click at [194, 33] on input "text" at bounding box center [198, 34] width 132 height 10
type input "2017 Honda Accord"
type input "4,000"
click at [139, 101] on label "Yes" at bounding box center [141, 100] width 5 height 5
click at [141, 101] on input "Yes" at bounding box center [142, 99] width 3 height 3
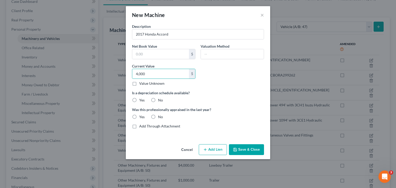
radio input "true"
drag, startPoint x: 153, startPoint y: 117, endPoint x: 256, endPoint y: 140, distance: 106.0
click at [158, 117] on label "No" at bounding box center [160, 117] width 5 height 5
click at [160, 117] on input "No" at bounding box center [161, 116] width 3 height 3
radio input "true"
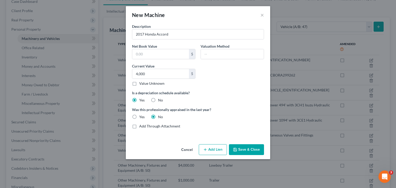
click at [254, 154] on button "Save & Close" at bounding box center [246, 149] width 35 height 11
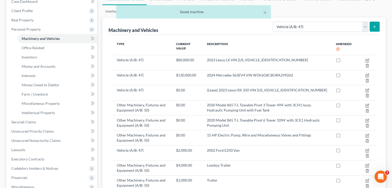
click at [374, 19] on div "× Saved machine" at bounding box center [193, 13] width 392 height 16
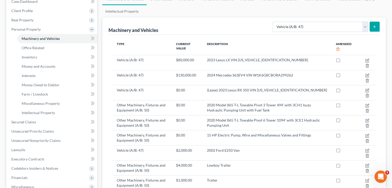
click at [375, 25] on icon "submit" at bounding box center [375, 27] width 4 height 4
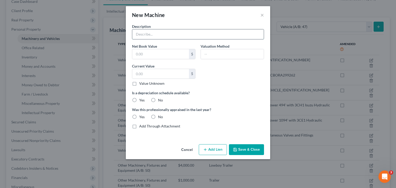
click at [160, 32] on input "text" at bounding box center [198, 34] width 132 height 10
type input "2016 GMC Cargo Van"
type input "10,000"
click at [139, 100] on label "Yes" at bounding box center [141, 100] width 5 height 5
click at [141, 100] on input "Yes" at bounding box center [142, 99] width 3 height 3
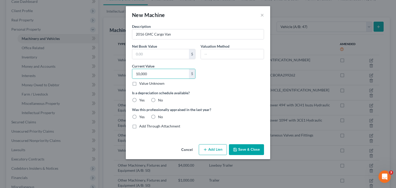
radio input "true"
click at [158, 116] on label "No" at bounding box center [160, 117] width 5 height 5
click at [160, 116] on input "No" at bounding box center [161, 116] width 3 height 3
radio input "true"
click at [240, 149] on button "Save & Close" at bounding box center [246, 149] width 35 height 11
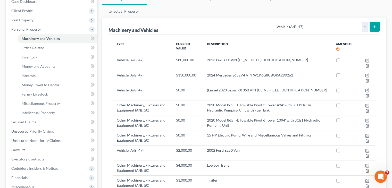
click at [373, 25] on icon "submit" at bounding box center [375, 27] width 4 height 4
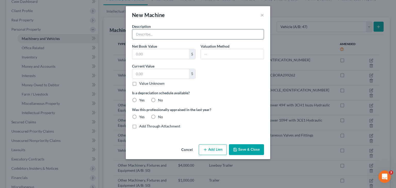
click at [147, 34] on input "text" at bounding box center [198, 34] width 132 height 10
type input "2014 Vehicle"
type input "0.00"
click at [139, 100] on label "Yes" at bounding box center [141, 100] width 5 height 5
click at [141, 100] on input "Yes" at bounding box center [142, 99] width 3 height 3
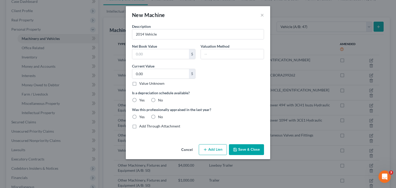
radio input "true"
click at [158, 116] on label "No" at bounding box center [160, 117] width 5 height 5
click at [160, 116] on input "No" at bounding box center [161, 116] width 3 height 3
radio input "true"
click at [243, 150] on button "Save & Close" at bounding box center [246, 149] width 35 height 11
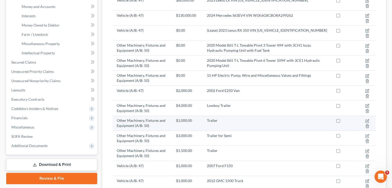
scroll to position [59, 0]
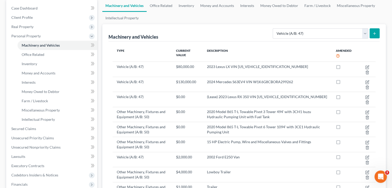
click at [374, 31] on icon "submit" at bounding box center [375, 33] width 4 height 4
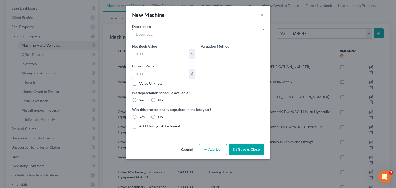
click at [137, 34] on input "text" at bounding box center [198, 34] width 132 height 10
type input "2023 GMC Sierra"
click at [145, 70] on input "text" at bounding box center [160, 74] width 57 height 10
type input "20,000"
click at [139, 101] on label "Yes" at bounding box center [141, 100] width 5 height 5
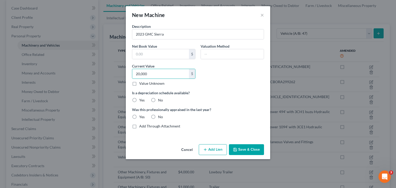
click at [141, 101] on input "Yes" at bounding box center [142, 99] width 3 height 3
radio input "true"
click at [158, 116] on label "No" at bounding box center [160, 117] width 5 height 5
click at [160, 116] on input "No" at bounding box center [161, 116] width 3 height 3
radio input "true"
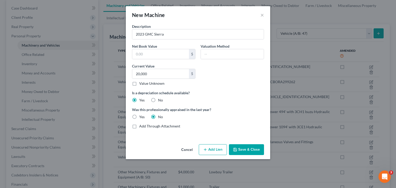
click at [250, 147] on button "Save & Close" at bounding box center [246, 149] width 35 height 11
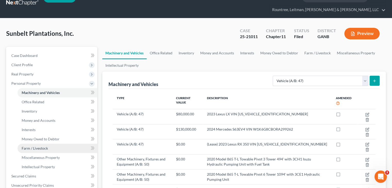
scroll to position [8, 0]
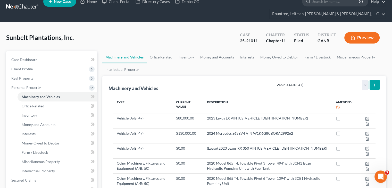
click at [366, 80] on select "Select Type Aircraft (A/B: 49) Other Machinery, Fixtures and Equipment (A/B: 50…" at bounding box center [321, 85] width 96 height 10
select select "other"
click at [274, 80] on select "Select Type Aircraft (A/B: 49) Other Machinery, Fixtures and Equipment (A/B: 50…" at bounding box center [321, 85] width 96 height 10
click at [376, 80] on button "submit" at bounding box center [375, 85] width 10 height 10
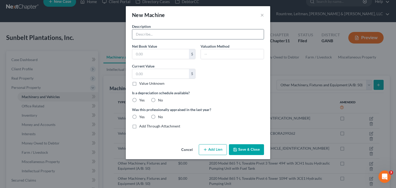
click at [165, 35] on input "text" at bounding box center [198, 34] width 132 height 10
type input "Heating and cooling units; freezers and coolers; deep well"
click at [163, 74] on input "text" at bounding box center [160, 74] width 57 height 10
type input "31,100"
click at [139, 99] on label "Yes" at bounding box center [141, 100] width 5 height 5
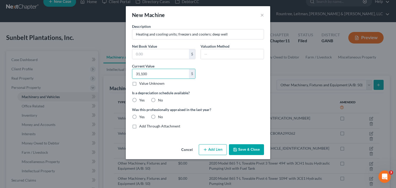
click at [141, 99] on input "Yes" at bounding box center [142, 99] width 3 height 3
radio input "true"
click at [158, 116] on label "No" at bounding box center [160, 117] width 5 height 5
click at [160, 116] on input "No" at bounding box center [161, 116] width 3 height 3
radio input "true"
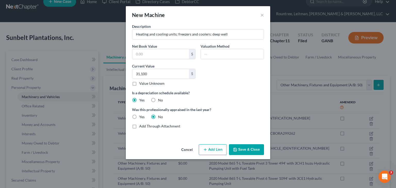
click at [250, 149] on button "Save & Close" at bounding box center [246, 149] width 35 height 11
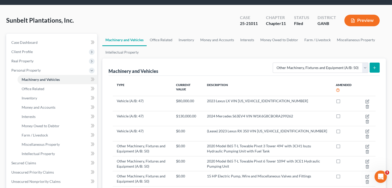
scroll to position [0, 0]
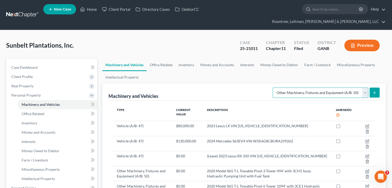
click at [363, 88] on select "Select Type Aircraft (A/B: 49) Other Machinery, Fixtures and Equipment (A/B: 50…" at bounding box center [321, 93] width 96 height 10
click at [371, 88] on button "submit" at bounding box center [375, 93] width 10 height 10
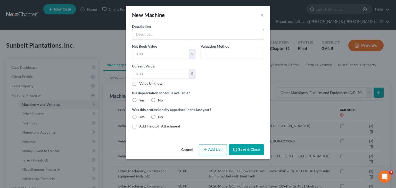
click at [178, 32] on input "text" at bounding box center [198, 34] width 132 height 10
drag, startPoint x: 167, startPoint y: 33, endPoint x: 218, endPoint y: 33, distance: 50.6
click at [218, 33] on input "Billboards and poles, etc." at bounding box center [198, 34] width 132 height 10
type input "Billboards and poles"
click at [170, 72] on input "text" at bounding box center [160, 74] width 57 height 10
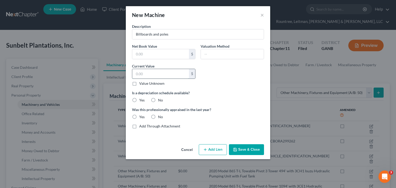
click at [152, 76] on input "text" at bounding box center [160, 74] width 57 height 10
type input "68,700.00"
click at [139, 100] on label "Yes" at bounding box center [141, 100] width 5 height 5
click at [141, 100] on input "Yes" at bounding box center [142, 99] width 3 height 3
radio input "true"
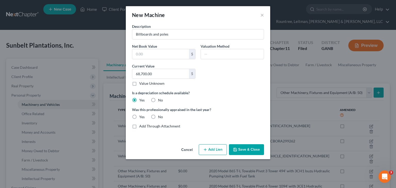
click at [158, 116] on label "No" at bounding box center [160, 117] width 5 height 5
click at [160, 116] on input "No" at bounding box center [161, 116] width 3 height 3
radio input "true"
click at [254, 147] on button "Save & Close" at bounding box center [246, 149] width 35 height 11
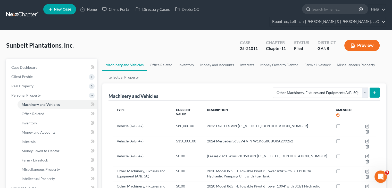
click at [376, 88] on button "submit" at bounding box center [375, 93] width 10 height 10
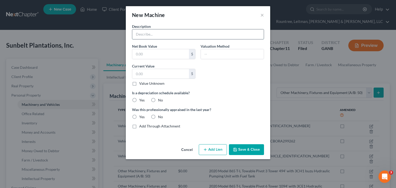
click at [196, 32] on input "text" at bounding box center [198, 34] width 132 height 10
type input "I"
drag, startPoint x: 192, startPoint y: 32, endPoint x: 195, endPoint y: 33, distance: 3.4
click at [192, 32] on input "Improvements to irrigation systems, well casings and pipe; ponds, pivot piping" at bounding box center [198, 34] width 132 height 10
type input "Improvements to irrigation systems; well casings and pipe; ponds; and pivot pip…"
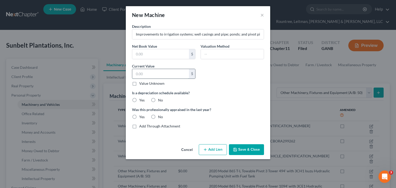
click at [177, 75] on input "text" at bounding box center [160, 74] width 57 height 10
type input "15,000.00"
click at [139, 99] on label "Yes" at bounding box center [141, 100] width 5 height 5
click at [141, 99] on input "Yes" at bounding box center [142, 99] width 3 height 3
radio input "true"
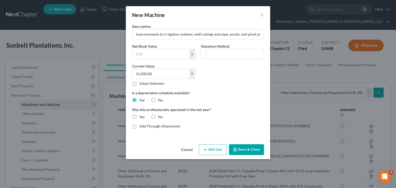
click at [158, 116] on label "No" at bounding box center [160, 117] width 5 height 5
click at [160, 116] on input "No" at bounding box center [161, 116] width 3 height 3
radio input "true"
click at [241, 151] on button "Save & Close" at bounding box center [246, 149] width 35 height 11
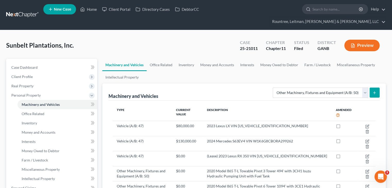
click at [375, 91] on icon "submit" at bounding box center [375, 93] width 4 height 4
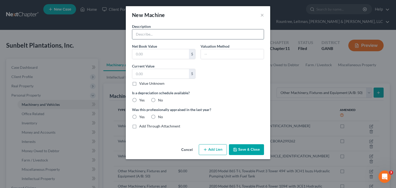
click at [162, 35] on input "text" at bounding box center [198, 34] width 132 height 10
type input "Pecan tables; used pecan grader; tables; gravity boxes; [PERSON_NAME]; dryer; m…"
click at [150, 67] on label "Current Value" at bounding box center [143, 65] width 22 height 5
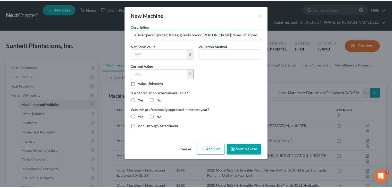
scroll to position [0, 0]
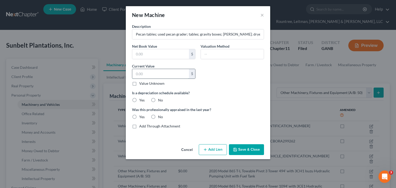
click at [153, 75] on input "text" at bounding box center [160, 74] width 57 height 10
type input "0.00"
click at [139, 100] on label "Yes" at bounding box center [141, 100] width 5 height 5
click at [141, 100] on input "Yes" at bounding box center [142, 99] width 3 height 3
radio input "true"
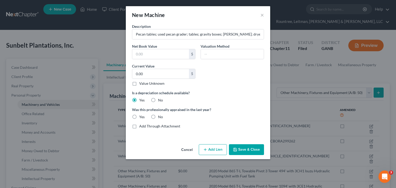
click at [158, 115] on label "No" at bounding box center [160, 117] width 5 height 5
click at [160, 115] on input "No" at bounding box center [161, 116] width 3 height 3
radio input "true"
click at [246, 148] on button "Save & Close" at bounding box center [246, 149] width 35 height 11
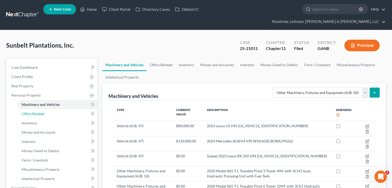
drag, startPoint x: 29, startPoint y: 104, endPoint x: 97, endPoint y: 106, distance: 68.4
click at [29, 112] on span "Office Related" at bounding box center [33, 114] width 23 height 4
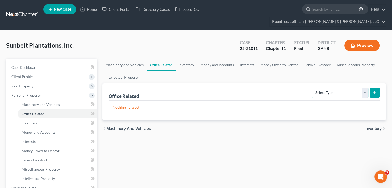
click at [366, 88] on select "Select Type Collectibles (A/B: 42) Office Equipment (A/B: 41) Office Fixtures (…" at bounding box center [340, 93] width 57 height 10
select select "equipment"
click at [312, 88] on select "Select Type Collectibles (A/B: 42) Office Equipment (A/B: 41) Office Fixtures (…" at bounding box center [340, 93] width 57 height 10
click at [374, 91] on icon "submit" at bounding box center [375, 93] width 4 height 4
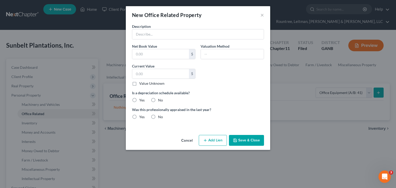
click at [191, 139] on button "Cancel" at bounding box center [187, 141] width 20 height 10
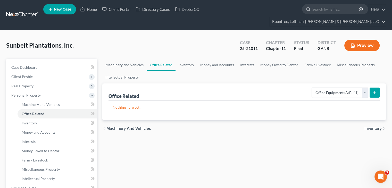
click at [375, 92] on line "submit" at bounding box center [375, 93] width 0 height 2
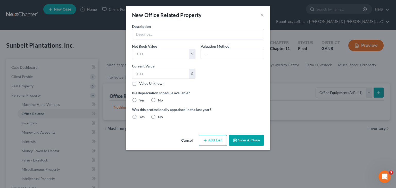
click at [150, 29] on label "Description" at bounding box center [141, 26] width 19 height 5
click at [176, 27] on div "Description" at bounding box center [197, 32] width 137 height 16
click at [169, 36] on input "text" at bounding box center [198, 34] width 132 height 10
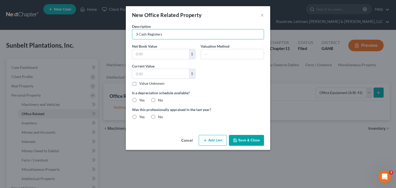
type input "3 Cash Registers"
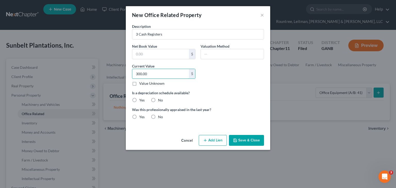
type input "300.00"
click at [139, 100] on label "Yes" at bounding box center [141, 100] width 5 height 5
click at [141, 100] on input "Yes" at bounding box center [142, 99] width 3 height 3
radio input "true"
click at [158, 116] on label "No" at bounding box center [160, 117] width 5 height 5
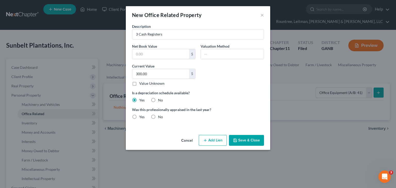
click at [160, 116] on input "No" at bounding box center [161, 116] width 3 height 3
radio input "true"
click at [246, 138] on button "Save & Close" at bounding box center [246, 140] width 35 height 11
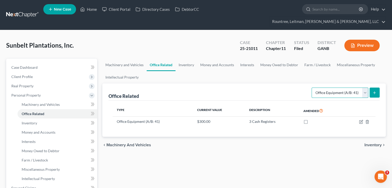
click at [365, 88] on select "Select Type Collectibles (A/B: 42) Office Equipment (A/B: 41) Office Fixtures (…" at bounding box center [340, 93] width 57 height 10
select select "furniture"
click at [312, 88] on select "Select Type Collectibles (A/B: 42) Office Equipment (A/B: 41) Office Fixtures (…" at bounding box center [340, 93] width 57 height 10
click at [373, 91] on icon "submit" at bounding box center [375, 93] width 4 height 4
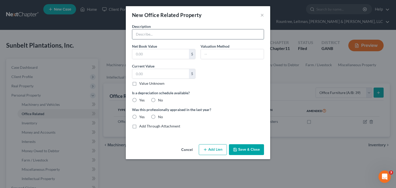
click at [167, 32] on input "text" at bounding box center [198, 34] width 132 height 10
type input "File cabinets"
click at [167, 56] on input "text" at bounding box center [160, 54] width 57 height 10
click at [146, 75] on input "text" at bounding box center [160, 74] width 57 height 10
type input "160.00"
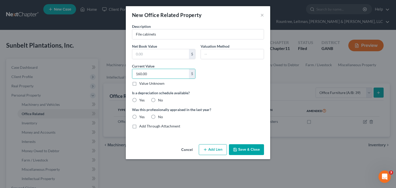
click at [139, 100] on label "Yes" at bounding box center [141, 100] width 5 height 5
click at [141, 100] on input "Yes" at bounding box center [142, 99] width 3 height 3
radio input "true"
click at [158, 115] on label "No" at bounding box center [160, 117] width 5 height 5
click at [160, 115] on input "No" at bounding box center [161, 116] width 3 height 3
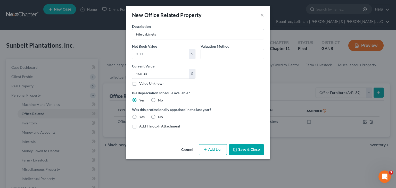
radio input "true"
click at [253, 149] on button "Save & Close" at bounding box center [246, 149] width 35 height 11
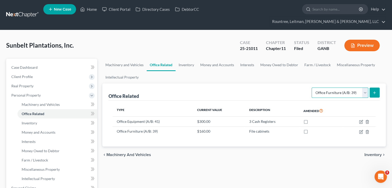
click at [363, 88] on select "Select Type Collectibles (A/B: 42) Office Equipment (A/B: 41) Office Fixtures (…" at bounding box center [340, 93] width 57 height 10
select select "equipment"
click at [312, 88] on select "Select Type Collectibles (A/B: 42) Office Equipment (A/B: 41) Office Fixtures (…" at bounding box center [340, 93] width 57 height 10
click at [376, 91] on icon "submit" at bounding box center [375, 93] width 4 height 4
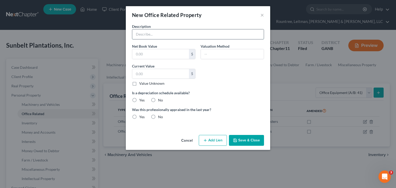
click at [151, 35] on input "text" at bounding box center [198, 34] width 132 height 10
type input "Misc. Office Equipment"
type input "250.00"
click at [139, 100] on label "Yes" at bounding box center [141, 100] width 5 height 5
click at [141, 100] on input "Yes" at bounding box center [142, 99] width 3 height 3
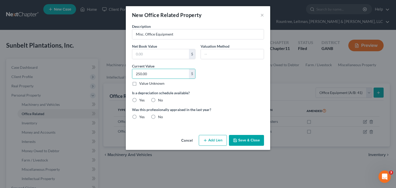
radio input "true"
click at [158, 116] on label "No" at bounding box center [160, 117] width 5 height 5
click at [160, 116] on input "No" at bounding box center [161, 116] width 3 height 3
radio input "true"
click at [251, 139] on button "Save & Close" at bounding box center [246, 140] width 35 height 11
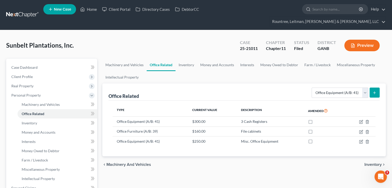
click at [377, 88] on button "submit" at bounding box center [375, 93] width 10 height 10
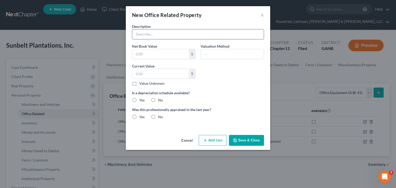
click at [156, 30] on input "text" at bounding box center [198, 34] width 132 height 10
type input "Copy Machine"
type input "1,500.00"
click at [139, 100] on label "Yes" at bounding box center [141, 100] width 5 height 5
click at [141, 100] on input "Yes" at bounding box center [142, 99] width 3 height 3
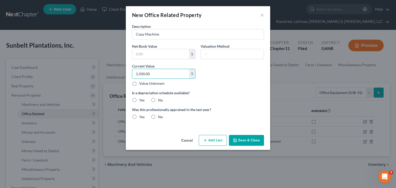
radio input "true"
drag, startPoint x: 152, startPoint y: 117, endPoint x: 222, endPoint y: 131, distance: 70.5
click at [158, 117] on label "No" at bounding box center [160, 117] width 5 height 5
click at [160, 117] on input "No" at bounding box center [161, 116] width 3 height 3
radio input "true"
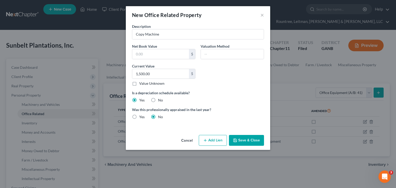
click at [279, 135] on div "New Office Related Property × Description Copy Machine Net Book Value $ Valuati…" at bounding box center [198, 94] width 396 height 188
click at [252, 141] on button "Save & Close" at bounding box center [246, 140] width 35 height 11
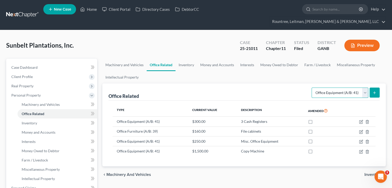
click at [365, 88] on select "Select Type Collectibles (A/B: 42) Office Equipment (A/B: 41) Office Fixtures (…" at bounding box center [340, 93] width 57 height 10
select select "furniture"
click at [312, 88] on select "Select Type Collectibles (A/B: 42) Office Equipment (A/B: 41) Office Fixtures (…" at bounding box center [340, 93] width 57 height 10
click at [374, 91] on icon "submit" at bounding box center [375, 93] width 4 height 4
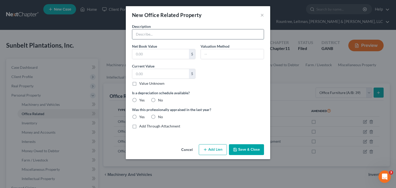
click at [160, 31] on input "text" at bounding box center [198, 34] width 132 height 10
type input "Misc. Office Furniture"
click at [154, 72] on input "text" at bounding box center [160, 74] width 57 height 10
type input "500.00"
click at [139, 100] on label "Yes" at bounding box center [141, 100] width 5 height 5
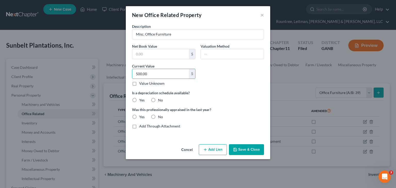
click at [141, 100] on input "Yes" at bounding box center [142, 99] width 3 height 3
radio input "true"
drag, startPoint x: 150, startPoint y: 117, endPoint x: 156, endPoint y: 117, distance: 5.9
click at [158, 117] on label "No" at bounding box center [160, 117] width 5 height 5
click at [160, 117] on input "No" at bounding box center [161, 116] width 3 height 3
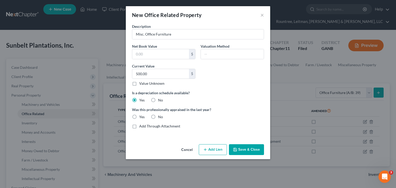
radio input "true"
click at [243, 150] on button "Save & Close" at bounding box center [246, 149] width 35 height 11
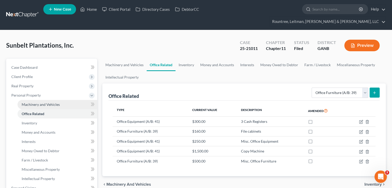
click at [59, 100] on link "Machinery and Vehicles" at bounding box center [58, 104] width 80 height 9
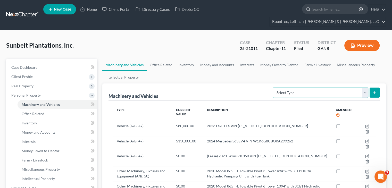
click at [367, 88] on select "Select Type Aircraft (A/B: 49) Other Machinery, Fixtures and Equipment (A/B: 50…" at bounding box center [321, 93] width 96 height 10
select select "other"
click at [274, 88] on select "Select Type Aircraft (A/B: 49) Other Machinery, Fixtures and Equipment (A/B: 50…" at bounding box center [321, 93] width 96 height 10
click at [375, 92] on line "submit" at bounding box center [375, 93] width 0 height 2
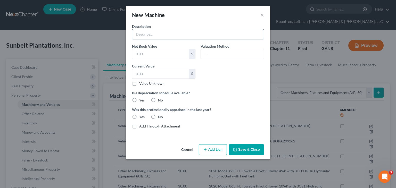
click at [145, 34] on input "text" at bounding box center [198, 34] width 132 height 10
type input "Mower"
type input "600.00"
click at [139, 99] on label "Yes" at bounding box center [141, 100] width 5 height 5
click at [141, 99] on input "Yes" at bounding box center [142, 99] width 3 height 3
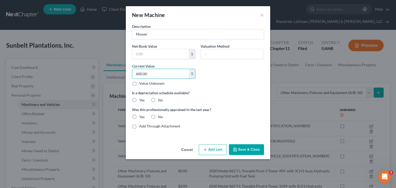
radio input "true"
click at [158, 116] on label "No" at bounding box center [160, 117] width 5 height 5
click at [160, 116] on input "No" at bounding box center [161, 116] width 3 height 3
radio input "true"
click at [248, 151] on button "Save & Close" at bounding box center [246, 149] width 35 height 11
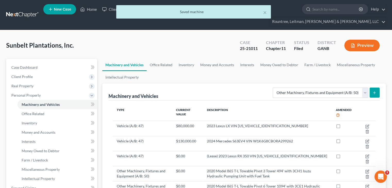
click at [375, 91] on icon "submit" at bounding box center [375, 93] width 4 height 4
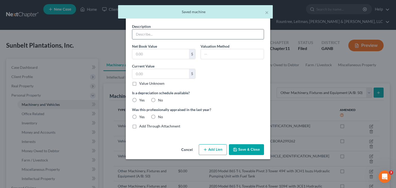
click at [178, 31] on input "text" at bounding box center [198, 34] width 132 height 10
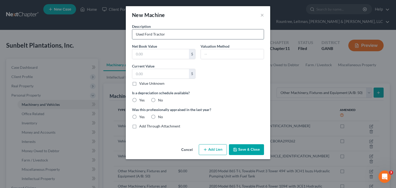
type input "Used Ford Tractor"
type input "1,000"
click at [139, 99] on label "Yes" at bounding box center [141, 100] width 5 height 5
click at [141, 99] on input "Yes" at bounding box center [142, 99] width 3 height 3
radio input "true"
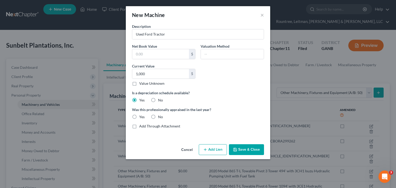
click at [158, 115] on label "No" at bounding box center [160, 117] width 5 height 5
click at [160, 115] on input "No" at bounding box center [161, 116] width 3 height 3
radio input "true"
click at [257, 150] on button "Save & Close" at bounding box center [246, 149] width 35 height 11
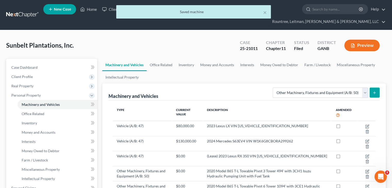
click at [374, 88] on button "submit" at bounding box center [375, 93] width 10 height 10
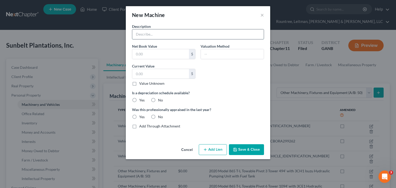
click at [158, 35] on input "text" at bounding box center [198, 34] width 132 height 10
click at [164, 35] on input "Band Sealer and accessories" at bounding box center [198, 34] width 132 height 10
type input "Band Sealer and Accessories"
click at [154, 70] on input "text" at bounding box center [160, 74] width 57 height 10
type input "1,000"
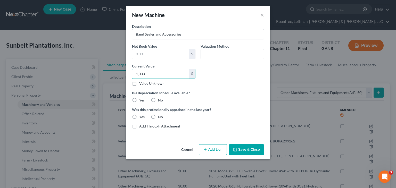
click at [139, 101] on label "Yes" at bounding box center [141, 100] width 5 height 5
click at [141, 101] on input "Yes" at bounding box center [142, 99] width 3 height 3
radio input "true"
click at [158, 117] on label "No" at bounding box center [160, 117] width 5 height 5
click at [160, 117] on input "No" at bounding box center [161, 116] width 3 height 3
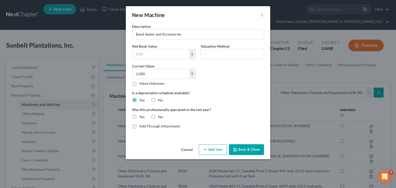
radio input "true"
click at [247, 149] on button "Save & Close" at bounding box center [246, 149] width 35 height 11
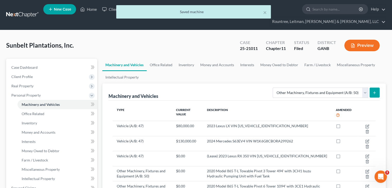
click at [375, 93] on line "submit" at bounding box center [375, 93] width 2 height 0
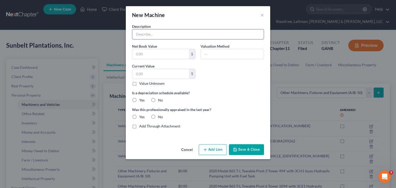
click at [137, 35] on input "text" at bounding box center [198, 34] width 132 height 10
type input "B"
type input "Vibratory Scale System"
type input "1,000"
click at [139, 98] on label "Yes" at bounding box center [141, 100] width 5 height 5
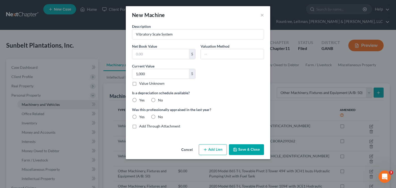
click at [141, 98] on input "Yes" at bounding box center [142, 99] width 3 height 3
radio input "true"
drag, startPoint x: 152, startPoint y: 116, endPoint x: 262, endPoint y: 151, distance: 114.4
click at [158, 116] on label "No" at bounding box center [160, 117] width 5 height 5
click at [160, 116] on input "No" at bounding box center [161, 116] width 3 height 3
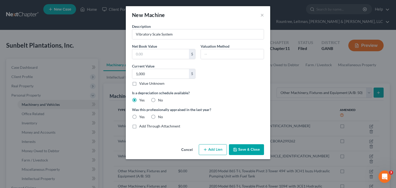
radio input "true"
click at [248, 148] on button "Save & Close" at bounding box center [246, 149] width 35 height 11
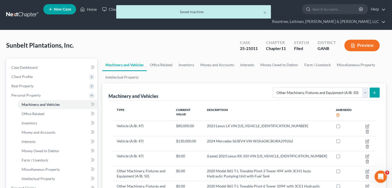
click at [373, 91] on icon "submit" at bounding box center [375, 93] width 4 height 4
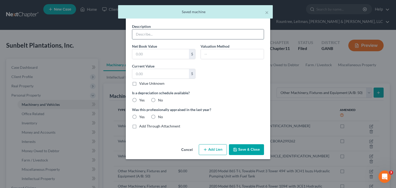
click at [209, 38] on input "text" at bounding box center [198, 34] width 132 height 10
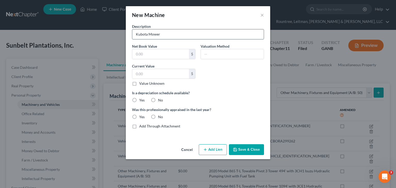
type input "Kubota Mower"
type input "1,000"
click at [139, 100] on label "Yes" at bounding box center [141, 100] width 5 height 5
click at [141, 100] on input "Yes" at bounding box center [142, 99] width 3 height 3
radio input "true"
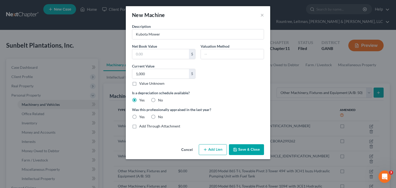
click at [158, 117] on label "No" at bounding box center [160, 117] width 5 height 5
click at [160, 117] on input "No" at bounding box center [161, 116] width 3 height 3
radio input "true"
click at [249, 148] on button "Save & Close" at bounding box center [246, 149] width 35 height 11
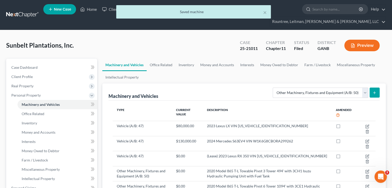
click at [374, 91] on icon "submit" at bounding box center [375, 93] width 4 height 4
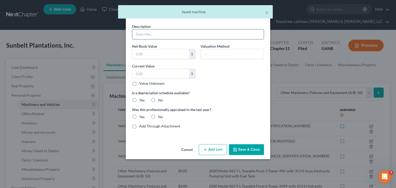
click at [142, 33] on input "text" at bounding box center [198, 34] width 132 height 10
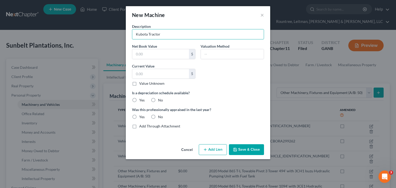
type input "Kubota Tractor"
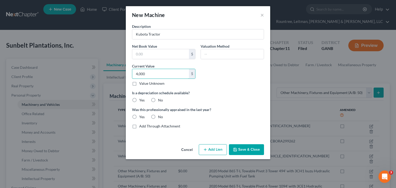
type input "4,000"
drag, startPoint x: 135, startPoint y: 99, endPoint x: 156, endPoint y: 118, distance: 27.6
click at [139, 99] on label "Yes" at bounding box center [141, 100] width 5 height 5
click at [141, 99] on input "Yes" at bounding box center [142, 99] width 3 height 3
radio input "true"
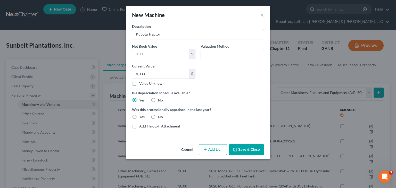
click at [158, 118] on label "No" at bounding box center [160, 117] width 5 height 5
click at [160, 118] on input "No" at bounding box center [161, 116] width 3 height 3
radio input "true"
click at [235, 145] on button "Save & Close" at bounding box center [246, 149] width 35 height 11
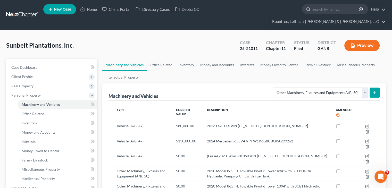
click at [379, 88] on button "submit" at bounding box center [375, 93] width 10 height 10
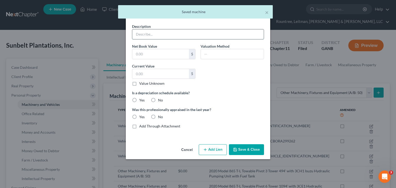
click at [138, 32] on input "text" at bounding box center [198, 34] width 132 height 10
type input "J"
type input "L"
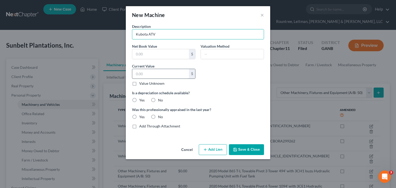
type input "Kubota ATV"
click at [152, 76] on input "text" at bounding box center [160, 74] width 57 height 10
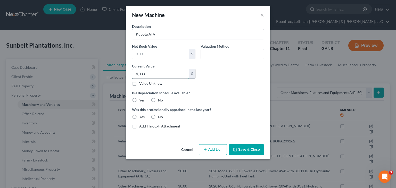
type input "4,000"
drag, startPoint x: 135, startPoint y: 101, endPoint x: 157, endPoint y: 114, distance: 25.1
click at [139, 101] on label "Yes" at bounding box center [141, 100] width 5 height 5
click at [141, 101] on input "Yes" at bounding box center [142, 99] width 3 height 3
radio input "true"
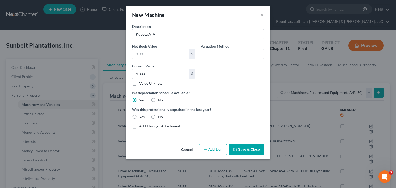
click at [158, 116] on label "No" at bounding box center [160, 117] width 5 height 5
click at [160, 116] on input "No" at bounding box center [161, 116] width 3 height 3
radio input "true"
click at [243, 149] on button "Save & Close" at bounding box center [246, 149] width 35 height 11
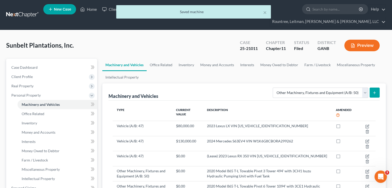
click at [374, 91] on icon "submit" at bounding box center [375, 93] width 4 height 4
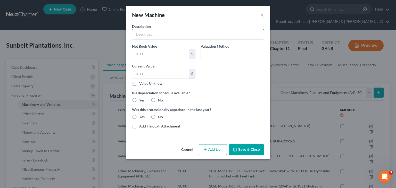
click at [148, 35] on input "text" at bounding box center [198, 34] width 132 height 10
type input "2 Caterpillar Forklifts"
type input "14,000"
click at [139, 99] on label "Yes" at bounding box center [141, 100] width 5 height 5
click at [141, 99] on input "Yes" at bounding box center [142, 99] width 3 height 3
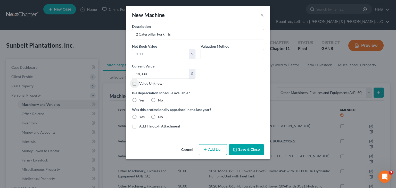
radio input "true"
drag, startPoint x: 153, startPoint y: 115, endPoint x: 256, endPoint y: 161, distance: 112.8
click at [158, 116] on label "No" at bounding box center [160, 117] width 5 height 5
click at [160, 116] on input "No" at bounding box center [161, 116] width 3 height 3
radio input "true"
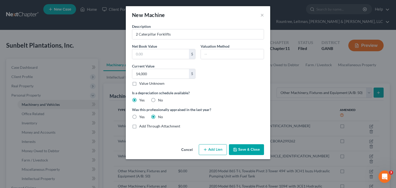
click at [251, 150] on button "Save & Close" at bounding box center [246, 149] width 35 height 11
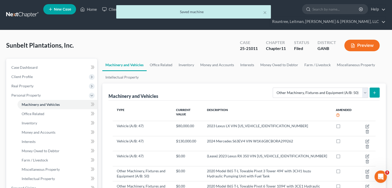
click at [376, 91] on icon "submit" at bounding box center [375, 93] width 4 height 4
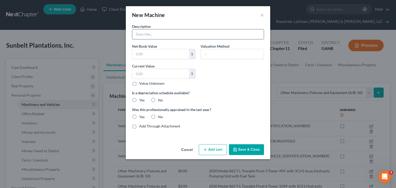
click at [139, 35] on input "text" at bounding box center [198, 34] width 132 height 10
type input "Forklift"
click at [162, 74] on input "text" at bounding box center [160, 74] width 57 height 10
type input "12,000"
drag, startPoint x: 136, startPoint y: 100, endPoint x: 170, endPoint y: 125, distance: 42.4
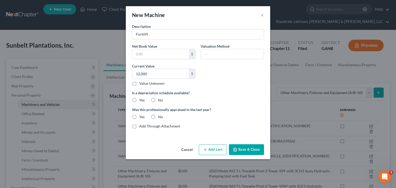
click at [139, 100] on label "Yes" at bounding box center [141, 100] width 5 height 5
click at [141, 100] on input "Yes" at bounding box center [142, 99] width 3 height 3
radio input "true"
click at [158, 116] on label "No" at bounding box center [160, 117] width 5 height 5
click at [160, 116] on input "No" at bounding box center [161, 116] width 3 height 3
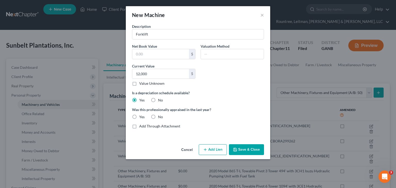
radio input "true"
click at [247, 150] on button "Save & Close" at bounding box center [246, 149] width 35 height 11
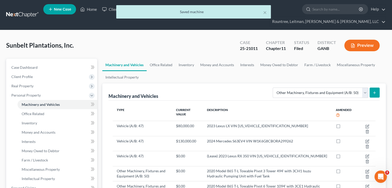
click at [376, 91] on icon "submit" at bounding box center [375, 93] width 4 height 4
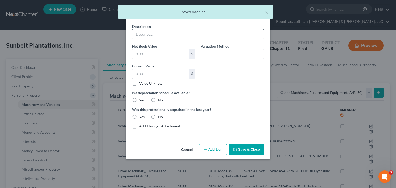
click at [163, 34] on input "text" at bounding box center [198, 34] width 132 height 10
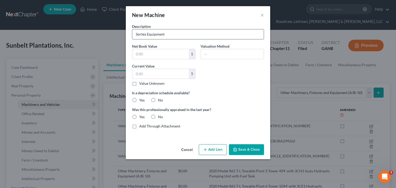
type input "Sortex Equipment"
type input "13,000"
click at [139, 99] on label "Yes" at bounding box center [141, 100] width 5 height 5
click at [141, 99] on input "Yes" at bounding box center [142, 99] width 3 height 3
radio input "true"
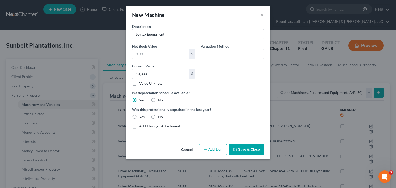
click at [158, 116] on label "No" at bounding box center [160, 117] width 5 height 5
click at [160, 116] on input "No" at bounding box center [161, 116] width 3 height 3
radio input "true"
click at [247, 148] on button "Save & Close" at bounding box center [246, 149] width 35 height 11
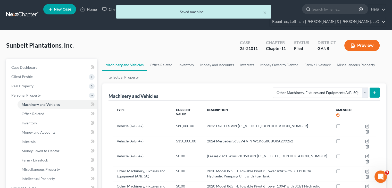
click at [376, 91] on icon "submit" at bounding box center [375, 93] width 4 height 4
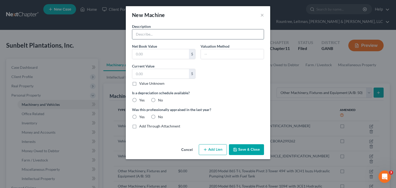
click at [149, 33] on input "text" at bounding box center [198, 34] width 132 height 10
type input "CAT Excavator 315CL"
type input "13,900"
click at [139, 100] on label "Yes" at bounding box center [141, 100] width 5 height 5
click at [141, 100] on input "Yes" at bounding box center [142, 99] width 3 height 3
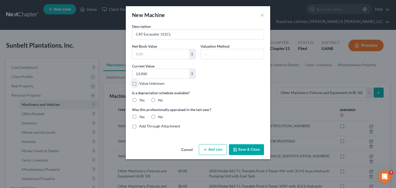
radio input "true"
click at [158, 115] on label "No" at bounding box center [160, 117] width 5 height 5
click at [160, 115] on input "No" at bounding box center [161, 116] width 3 height 3
radio input "true"
click at [249, 147] on button "Save & Close" at bounding box center [246, 149] width 35 height 11
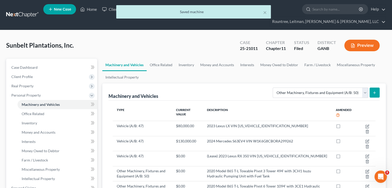
click at [380, 88] on button "submit" at bounding box center [375, 93] width 10 height 10
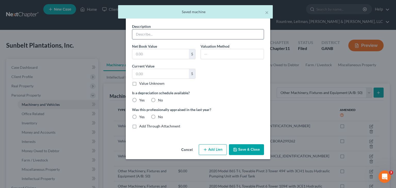
click at [156, 32] on input "text" at bounding box center [198, 34] width 132 height 10
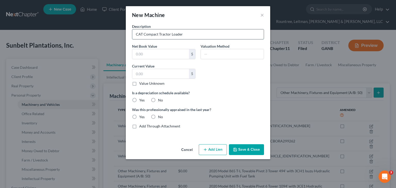
type input "CAT Compact Tractor Loader"
type input "15,000"
click at [139, 99] on label "Yes" at bounding box center [141, 100] width 5 height 5
click at [141, 99] on input "Yes" at bounding box center [142, 99] width 3 height 3
click at [158, 116] on label "No" at bounding box center [160, 117] width 5 height 5
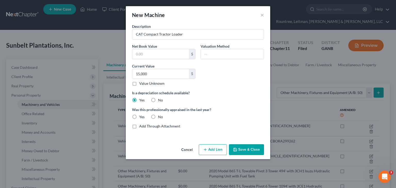
click at [160, 116] on input "No" at bounding box center [161, 116] width 3 height 3
click at [249, 153] on button "Save & Close" at bounding box center [246, 149] width 35 height 11
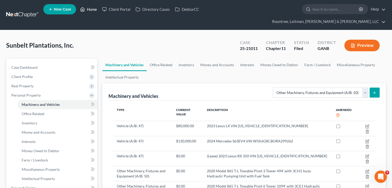
click at [96, 9] on link "Home" at bounding box center [89, 9] width 22 height 9
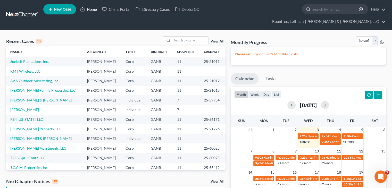
click at [93, 9] on link "Home" at bounding box center [89, 9] width 22 height 9
click at [23, 59] on link "Sunbelt Plantations, Inc." at bounding box center [29, 61] width 38 height 4
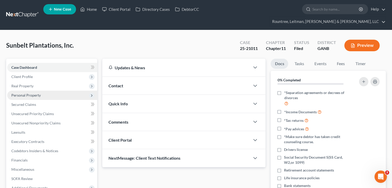
click at [26, 93] on span "Personal Property" at bounding box center [25, 95] width 29 height 4
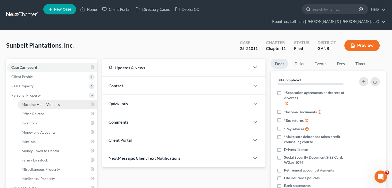
click at [37, 102] on span "Machinery and Vehicles" at bounding box center [41, 104] width 38 height 4
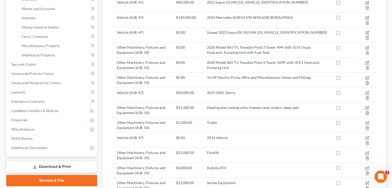
scroll to position [31, 0]
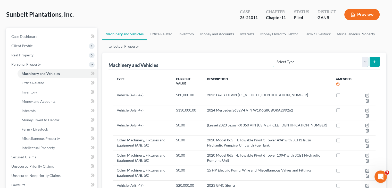
click at [365, 57] on select "Select Type Aircraft (A/B: 49) Other Machinery, Fixtures and Equipment (A/B: 50…" at bounding box center [321, 62] width 96 height 10
click at [274, 57] on select "Select Type Aircraft (A/B: 49) Other Machinery, Fixtures and Equipment (A/B: 50…" at bounding box center [321, 62] width 96 height 10
click at [376, 60] on icon "submit" at bounding box center [375, 62] width 4 height 4
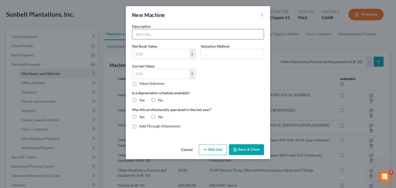
drag, startPoint x: 196, startPoint y: 32, endPoint x: 199, endPoint y: 35, distance: 4.0
click at [196, 32] on input "text" at bounding box center [198, 34] width 132 height 10
drag, startPoint x: 188, startPoint y: 148, endPoint x: 230, endPoint y: 156, distance: 43.0
click at [188, 148] on button "Cancel" at bounding box center [187, 150] width 20 height 10
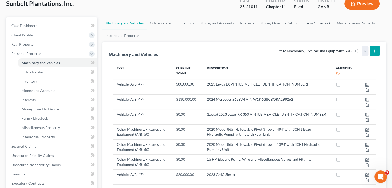
scroll to position [0, 0]
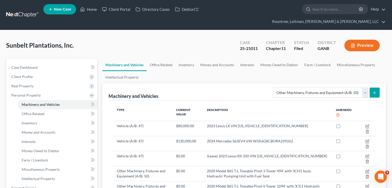
click at [375, 92] on line "submit" at bounding box center [375, 93] width 0 height 2
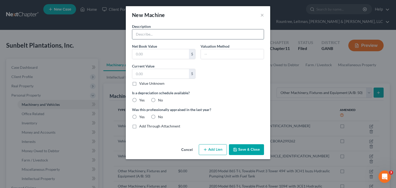
click at [160, 35] on input "text" at bounding box center [198, 34] width 132 height 10
click at [191, 150] on button "Cancel" at bounding box center [187, 150] width 20 height 10
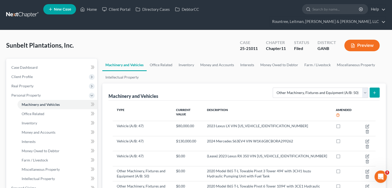
click at [375, 91] on icon "submit" at bounding box center [375, 93] width 4 height 4
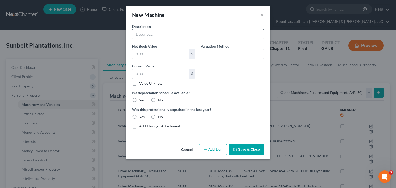
click at [160, 32] on input "text" at bounding box center [198, 34] width 132 height 10
click at [169, 75] on input "3000" at bounding box center [160, 74] width 57 height 10
click at [139, 100] on label "Yes" at bounding box center [141, 100] width 5 height 5
click at [141, 100] on input "Yes" at bounding box center [142, 99] width 3 height 3
click at [158, 118] on label "No" at bounding box center [160, 117] width 5 height 5
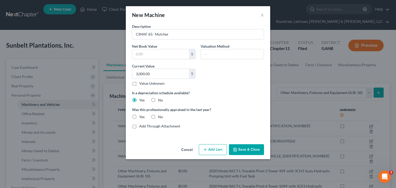
click at [160, 118] on input "No" at bounding box center [161, 116] width 3 height 3
click at [245, 149] on button "Save & Close" at bounding box center [246, 149] width 35 height 11
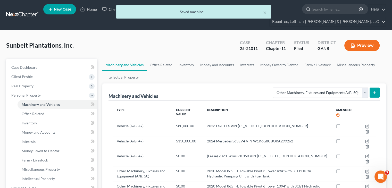
click at [375, 91] on icon "submit" at bounding box center [375, 93] width 4 height 4
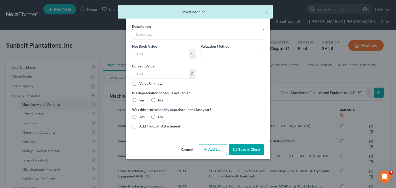
click at [148, 35] on input "text" at bounding box center [198, 34] width 132 height 10
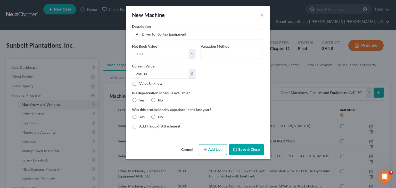
drag, startPoint x: 135, startPoint y: 100, endPoint x: 155, endPoint y: 119, distance: 27.5
click at [139, 100] on label "Yes" at bounding box center [141, 100] width 5 height 5
click at [141, 100] on input "Yes" at bounding box center [142, 99] width 3 height 3
click at [158, 115] on label "No" at bounding box center [160, 117] width 5 height 5
click at [160, 115] on input "No" at bounding box center [161, 116] width 3 height 3
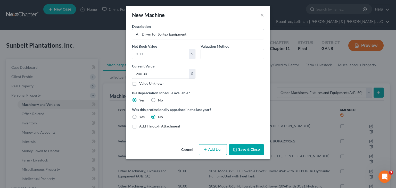
click at [243, 148] on button "Save & Close" at bounding box center [246, 149] width 35 height 11
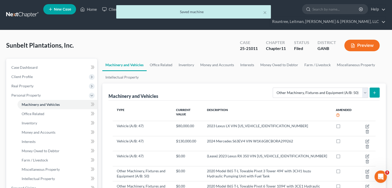
click at [374, 88] on button "submit" at bounding box center [375, 93] width 10 height 10
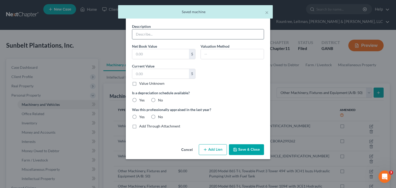
click at [152, 35] on input "text" at bounding box center [198, 34] width 132 height 10
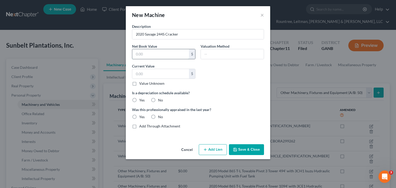
click at [145, 49] on input "text" at bounding box center [160, 54] width 57 height 10
click at [139, 99] on label "Yes" at bounding box center [141, 100] width 5 height 5
click at [141, 99] on input "Yes" at bounding box center [142, 99] width 3 height 3
click at [158, 115] on label "No" at bounding box center [160, 117] width 5 height 5
click at [160, 115] on input "No" at bounding box center [161, 116] width 3 height 3
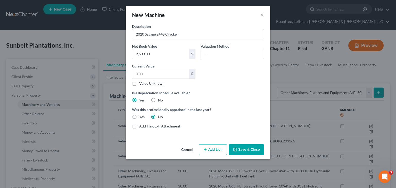
click at [241, 149] on button "Save & Close" at bounding box center [246, 149] width 35 height 11
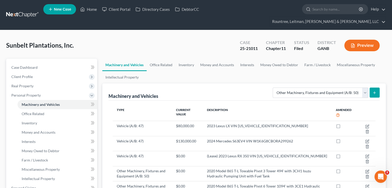
click at [377, 88] on button "submit" at bounding box center [375, 93] width 10 height 10
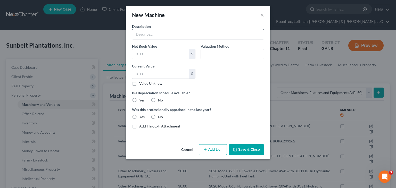
click at [167, 35] on input "text" at bounding box center [198, 34] width 132 height 10
click at [155, 75] on input "text" at bounding box center [160, 74] width 57 height 10
click at [139, 100] on label "Yes" at bounding box center [141, 100] width 5 height 5
click at [141, 100] on input "Yes" at bounding box center [142, 99] width 3 height 3
click at [158, 115] on label "No" at bounding box center [160, 117] width 5 height 5
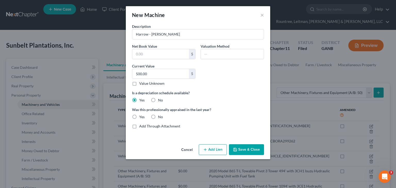
click at [160, 115] on input "No" at bounding box center [161, 116] width 3 height 3
click at [250, 146] on button "Save & Close" at bounding box center [246, 149] width 35 height 11
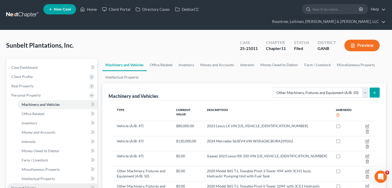
click at [28, 186] on span "Secured Claims" at bounding box center [23, 188] width 25 height 4
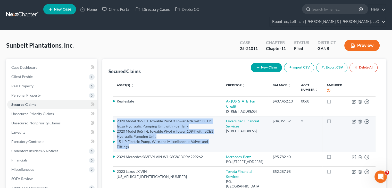
drag, startPoint x: 130, startPoint y: 137, endPoint x: 116, endPoint y: 109, distance: 32.2
click at [116, 116] on td "2020 Model 865 T-L Towable Pivot 3 Tower 494' with 3CH1 Isuzu Hydraulic Pumping…" at bounding box center [167, 134] width 109 height 36
copy ul "2020 Model 865 T-L Towable Pivot 3 Tower 494' with 3CH1 Isuzu Hydraulic Pumping…"
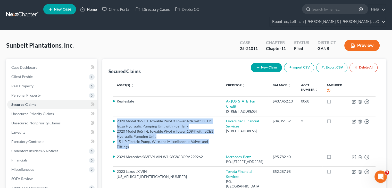
click at [89, 9] on link "Home" at bounding box center [89, 9] width 22 height 9
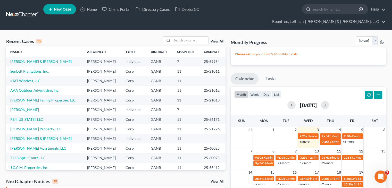
click at [27, 98] on link "[PERSON_NAME] Family Properties, LLC" at bounding box center [43, 100] width 66 height 4
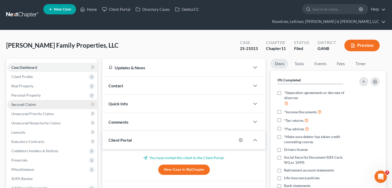
click at [26, 102] on span "Secured Claims" at bounding box center [23, 104] width 25 height 4
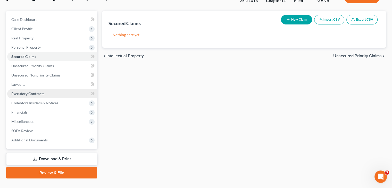
scroll to position [48, 0]
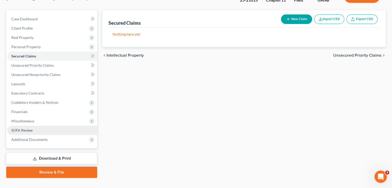
click at [25, 128] on span "SOFA Review" at bounding box center [21, 130] width 21 height 4
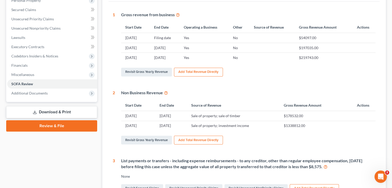
scroll to position [103, 0]
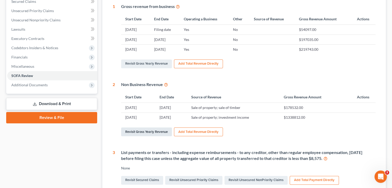
click at [145, 128] on link "Revisit Gross Yearly Revenue" at bounding box center [146, 132] width 51 height 9
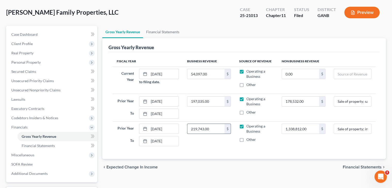
scroll to position [67, 0]
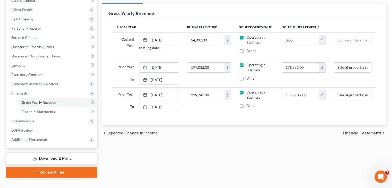
click at [370, 131] on span "Financial Statements" at bounding box center [362, 133] width 39 height 4
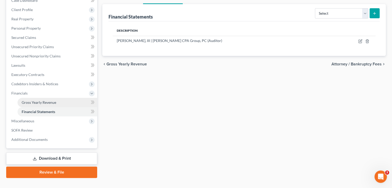
click at [45, 98] on link "Gross Yearly Revenue" at bounding box center [58, 102] width 80 height 9
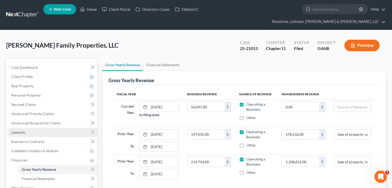
scroll to position [67, 0]
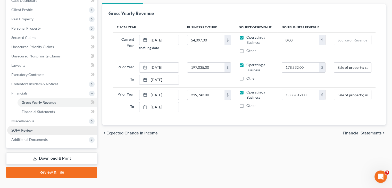
click at [27, 128] on span "SOFA Review" at bounding box center [21, 130] width 21 height 4
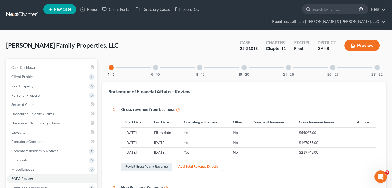
click at [200, 65] on div at bounding box center [199, 67] width 5 height 5
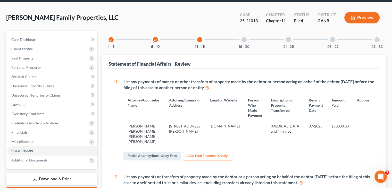
scroll to position [26, 0]
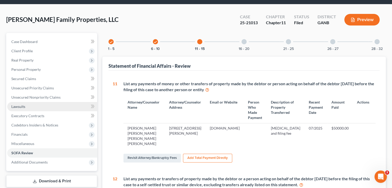
click at [40, 102] on link "Lawsuits" at bounding box center [52, 106] width 90 height 9
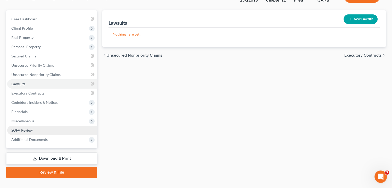
click at [21, 128] on span "SOFA Review" at bounding box center [21, 130] width 21 height 4
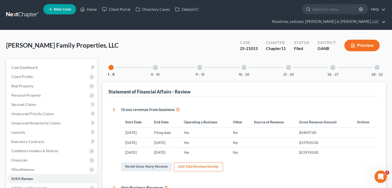
click at [199, 65] on div at bounding box center [199, 67] width 5 height 5
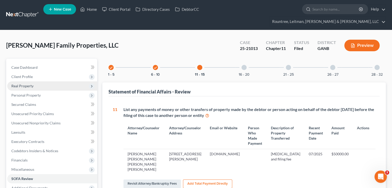
click at [31, 84] on span "Real Property" at bounding box center [22, 86] width 22 height 4
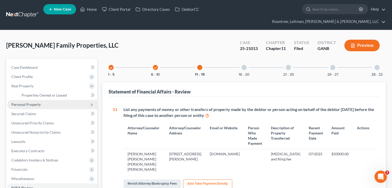
click at [33, 102] on span "Personal Property" at bounding box center [25, 104] width 29 height 4
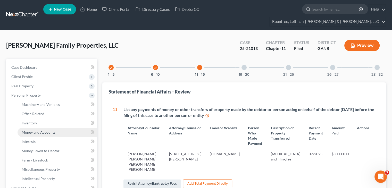
click at [35, 130] on span "Money and Accounts" at bounding box center [39, 132] width 34 height 4
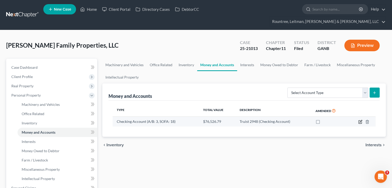
click at [361, 120] on icon "button" at bounding box center [361, 121] width 2 height 2
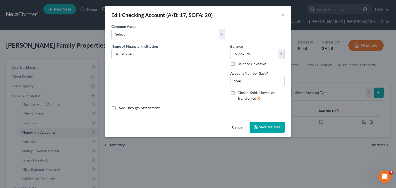
click at [239, 127] on button "Cancel" at bounding box center [238, 128] width 20 height 10
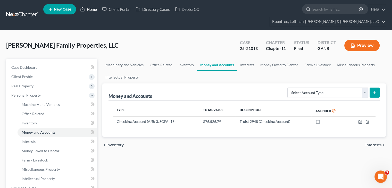
click at [93, 9] on link "Home" at bounding box center [89, 9] width 22 height 9
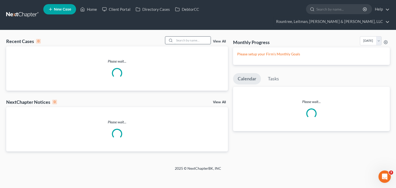
click at [191, 37] on input "search" at bounding box center [193, 40] width 36 height 7
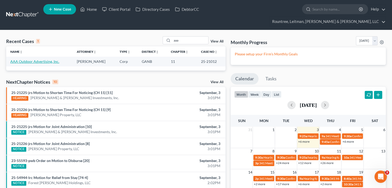
click at [34, 59] on link "AAA Outdoor Advertising, Inc." at bounding box center [34, 61] width 49 height 4
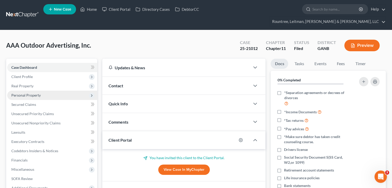
click at [34, 93] on span "Personal Property" at bounding box center [25, 95] width 29 height 4
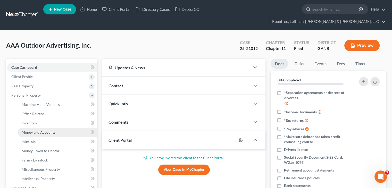
click at [39, 130] on span "Money and Accounts" at bounding box center [39, 132] width 34 height 4
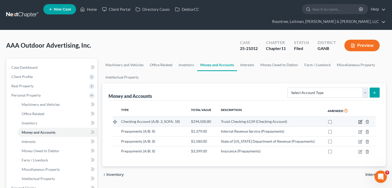
click at [361, 120] on icon "button" at bounding box center [360, 122] width 4 height 4
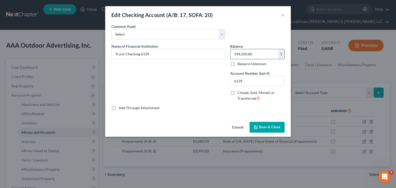
click at [265, 56] on input "194,500.80" at bounding box center [255, 54] width 48 height 10
paste input "616.57"
click at [271, 128] on span "Save & Close" at bounding box center [270, 127] width 22 height 4
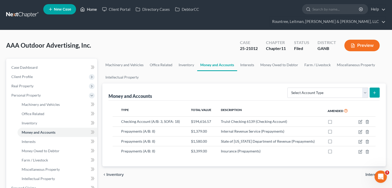
click at [94, 10] on link "Home" at bounding box center [89, 9] width 22 height 9
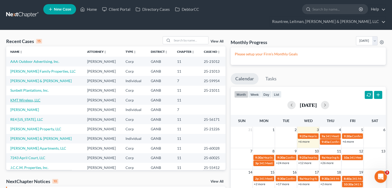
click at [26, 98] on link "KMT Wireless, LLC" at bounding box center [25, 100] width 30 height 4
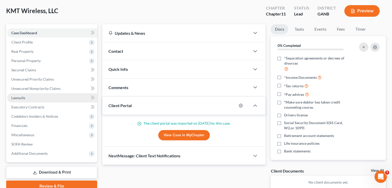
scroll to position [52, 0]
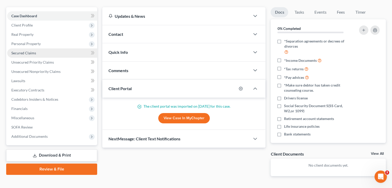
drag, startPoint x: 31, startPoint y: 34, endPoint x: 31, endPoint y: 46, distance: 12.6
click at [31, 42] on span "Personal Property" at bounding box center [25, 44] width 29 height 4
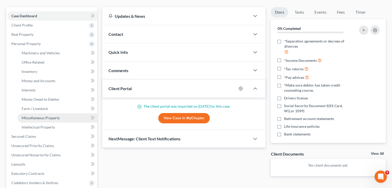
click at [46, 116] on span "Miscellaneous Property" at bounding box center [41, 118] width 38 height 4
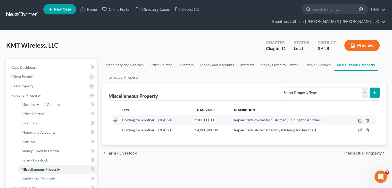
click at [362, 119] on icon "button" at bounding box center [360, 121] width 4 height 4
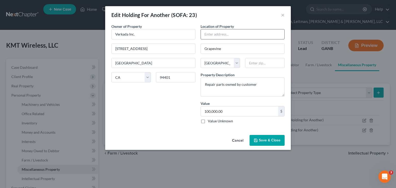
click at [235, 35] on input "text" at bounding box center [243, 34] width 84 height 10
paste input "[STREET_ADDRESS]"
click at [262, 64] on input "text" at bounding box center [264, 63] width 39 height 10
click at [271, 141] on span "Save & Close" at bounding box center [270, 140] width 22 height 4
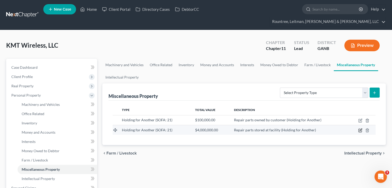
click at [360, 129] on icon "button" at bounding box center [361, 130] width 2 height 2
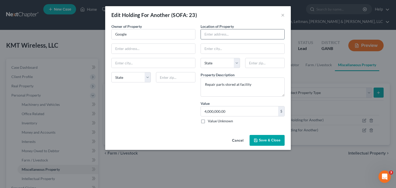
click at [238, 35] on input "text" at bounding box center [243, 34] width 84 height 10
paste input "[STREET_ADDRESS]"
click at [260, 64] on input "text" at bounding box center [264, 63] width 39 height 10
click at [258, 74] on div "Property Description * Repair parts stored at facility" at bounding box center [243, 84] width 84 height 25
click at [128, 48] on input "text" at bounding box center [154, 49] width 84 height 10
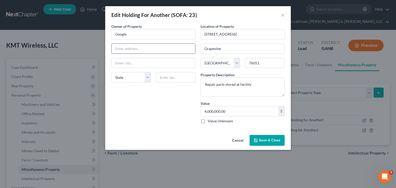
paste input "[STREET_ADDRESS]"
click at [169, 78] on input "text" at bounding box center [175, 77] width 39 height 10
click at [135, 103] on div "Owner of Property * Google [GEOGRAPHIC_DATA] [GEOGRAPHIC_DATA] [US_STATE] AK AR…" at bounding box center [153, 76] width 89 height 104
click at [265, 140] on span "Save & Close" at bounding box center [270, 140] width 22 height 4
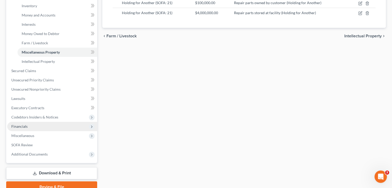
scroll to position [129, 0]
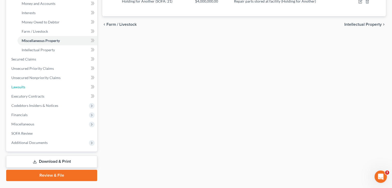
drag, startPoint x: 16, startPoint y: 78, endPoint x: 0, endPoint y: 91, distance: 20.3
click at [16, 85] on span "Lawsuits" at bounding box center [18, 87] width 14 height 4
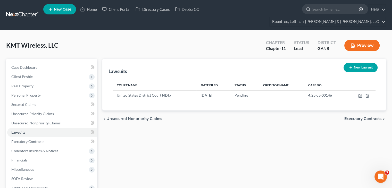
click at [361, 63] on button "New Lawsuit" at bounding box center [361, 68] width 34 height 10
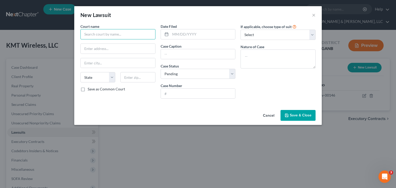
click at [140, 35] on input "text" at bounding box center [117, 34] width 75 height 10
click at [86, 50] on input "text" at bounding box center [118, 49] width 75 height 10
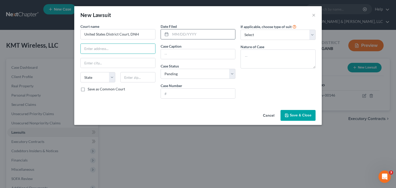
click at [188, 35] on input "text" at bounding box center [202, 34] width 65 height 10
click at [185, 55] on input "text" at bounding box center [198, 54] width 75 height 10
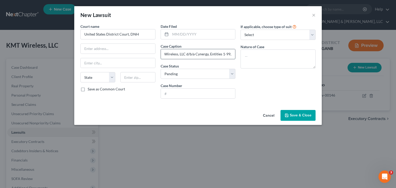
scroll to position [0, 100]
drag, startPoint x: 233, startPoint y: 75, endPoint x: 229, endPoint y: 77, distance: 4.7
click at [233, 75] on select "Select Pending On Appeal Concluded" at bounding box center [198, 74] width 75 height 10
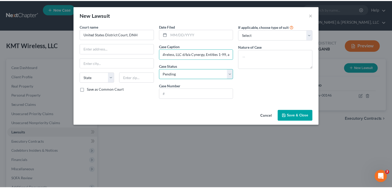
scroll to position [0, 0]
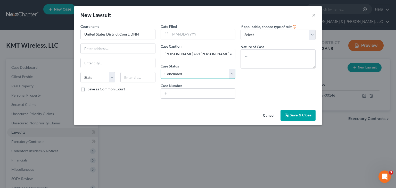
click at [161, 69] on select "Select Pending On Appeal Concluded" at bounding box center [198, 74] width 75 height 10
click at [195, 93] on input "text" at bounding box center [198, 94] width 75 height 10
click at [302, 116] on span "Save & Close" at bounding box center [301, 115] width 22 height 4
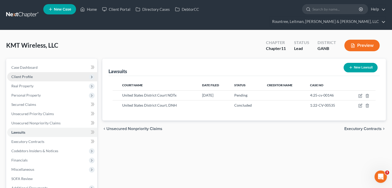
click at [32, 75] on span "Client Profile" at bounding box center [21, 77] width 21 height 4
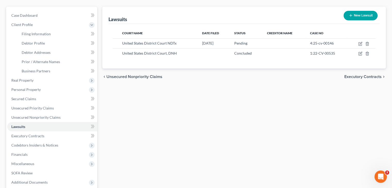
scroll to position [95, 0]
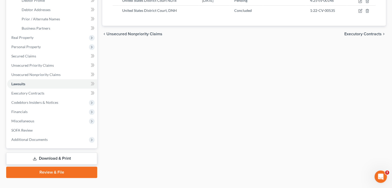
click at [63, 153] on link "Download & Print" at bounding box center [51, 159] width 91 height 12
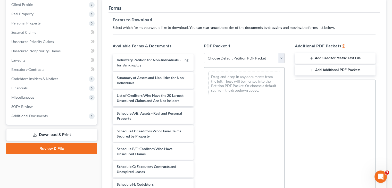
scroll to position [77, 0]
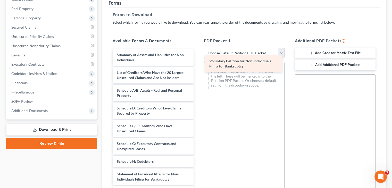
drag, startPoint x: 135, startPoint y: 48, endPoint x: 228, endPoint y: 64, distance: 94.0
click at [198, 64] on div "Voluntary Petition for Non-Individuals Filing for Bankruptcy Voluntary Petition…" at bounding box center [153, 151] width 89 height 204
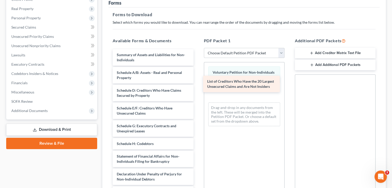
drag, startPoint x: 175, startPoint y: 66, endPoint x: 266, endPoint y: 85, distance: 92.9
click at [198, 85] on div "List of Creditors Who Have the 20 Largest Unsecured Claims and Are Not Insiders…" at bounding box center [153, 142] width 89 height 186
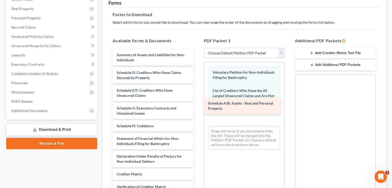
drag, startPoint x: 153, startPoint y: 65, endPoint x: 245, endPoint y: 106, distance: 99.9
click at [198, 106] on div "Schedule A/B: Assets - Real and Personal Property Summary of Assets and Liabili…" at bounding box center [153, 133] width 89 height 169
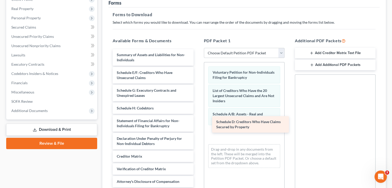
drag, startPoint x: 157, startPoint y: 61, endPoint x: 252, endPoint y: 117, distance: 111.3
click at [198, 117] on div "Schedule D: Creditors Who Have Claims Secured by Property Summary of Assets and…" at bounding box center [153, 124] width 89 height 151
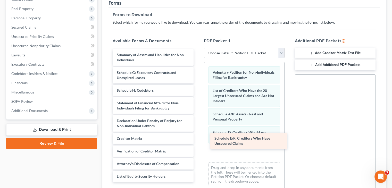
drag, startPoint x: 148, startPoint y: 63, endPoint x: 246, endPoint y: 138, distance: 123.6
click at [198, 138] on div "Schedule E/F: Creditors Who Have Unsecured Claims Summary of Assets and Liabili…" at bounding box center [153, 115] width 89 height 133
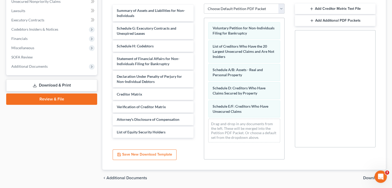
scroll to position [129, 0]
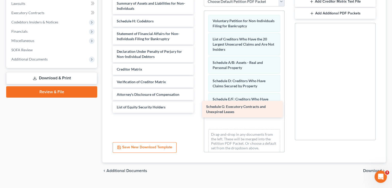
drag, startPoint x: 147, startPoint y: 12, endPoint x: 237, endPoint y: 107, distance: 130.6
click at [198, 107] on div "Schedule G: Executory Contracts and Unexpired Leases Summary of Assets and Liab…" at bounding box center [153, 55] width 89 height 115
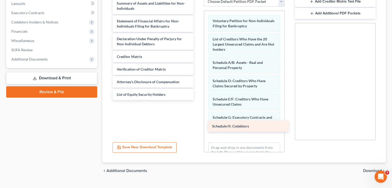
drag, startPoint x: 150, startPoint y: 13, endPoint x: 242, endPoint y: 127, distance: 146.7
click at [198, 100] on div "Schedule H: Codebtors Summary of Assets and Liabilities for Non-Individuals Sch…" at bounding box center [153, 49] width 89 height 103
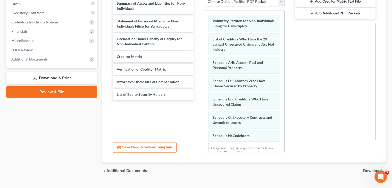
scroll to position [18, 0]
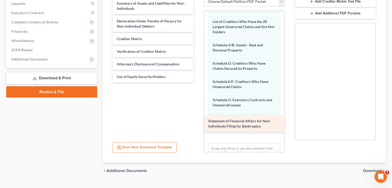
drag, startPoint x: 157, startPoint y: 14, endPoint x: 248, endPoint y: 124, distance: 143.0
click at [198, 83] on div "Statement of Financial Affairs for Non-Individuals Filing for Bankruptcy Summar…" at bounding box center [153, 40] width 89 height 85
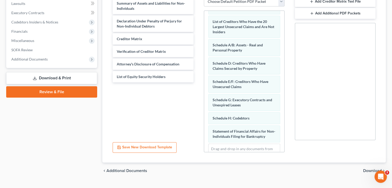
scroll to position [41, 0]
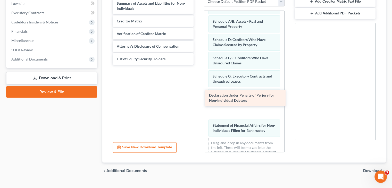
drag, startPoint x: 146, startPoint y: 12, endPoint x: 238, endPoint y: 96, distance: 124.9
click at [198, 65] on div "Declaration Under Penalty of Perjury for Non-Individual Debtors Summary of Asse…" at bounding box center [153, 31] width 89 height 67
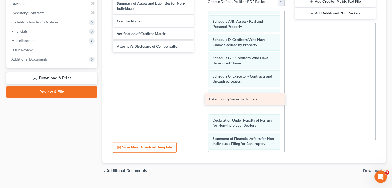
drag, startPoint x: 154, startPoint y: 49, endPoint x: 246, endPoint y: 99, distance: 104.8
click at [198, 52] on div "List of Equity Security Holders Summary of Assets and Liabilities for Non-Indiv…" at bounding box center [153, 25] width 89 height 54
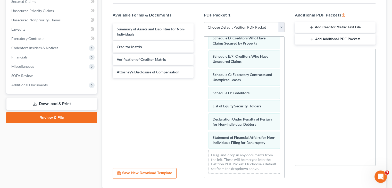
scroll to position [77, 0]
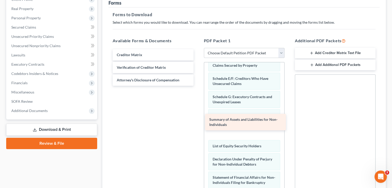
drag, startPoint x: 142, startPoint y: 44, endPoint x: 234, endPoint y: 118, distance: 118.9
click at [198, 86] on div "Summary of Assets and Liabilities for Non-Individuals Summary of Assets and Lia…" at bounding box center [153, 67] width 89 height 37
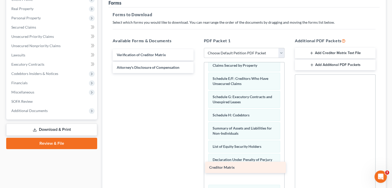
drag, startPoint x: 134, startPoint y: 47, endPoint x: 227, endPoint y: 169, distance: 153.6
click at [198, 73] on div "Creditor Matrix Creditor Matrix Verification of Creditor Matrix Attorney's Disc…" at bounding box center [153, 61] width 89 height 24
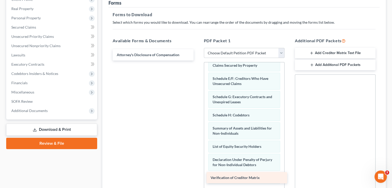
drag, startPoint x: 161, startPoint y: 44, endPoint x: 255, endPoint y: 177, distance: 162.7
click at [198, 61] on div "Verification of Creditor Matrix Verification of Creditor Matrix Attorney's Disc…" at bounding box center [153, 54] width 89 height 11
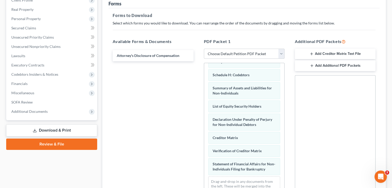
scroll to position [130, 0]
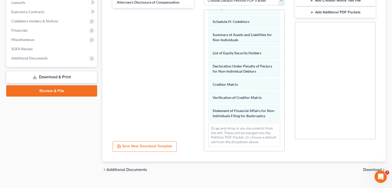
click at [369, 168] on span "Download" at bounding box center [372, 170] width 19 height 4
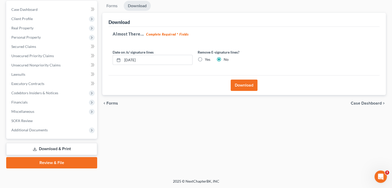
scroll to position [48, 0]
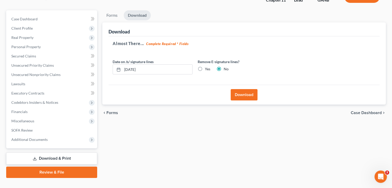
drag, startPoint x: 200, startPoint y: 59, endPoint x: 232, endPoint y: 75, distance: 36.0
click at [205, 67] on label "Yes" at bounding box center [207, 69] width 5 height 5
click at [207, 67] on input "Yes" at bounding box center [208, 68] width 3 height 3
click at [239, 89] on button "Download" at bounding box center [244, 94] width 27 height 11
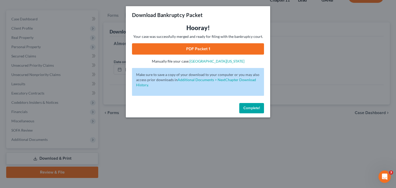
click at [191, 48] on link "PDF Packet 1" at bounding box center [198, 48] width 132 height 11
click at [252, 104] on button "Complete!" at bounding box center [251, 108] width 25 height 10
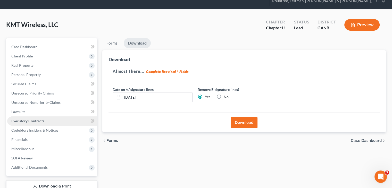
scroll to position [0, 0]
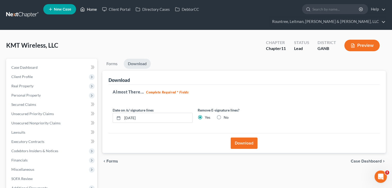
click at [89, 12] on link "Home" at bounding box center [89, 9] width 22 height 9
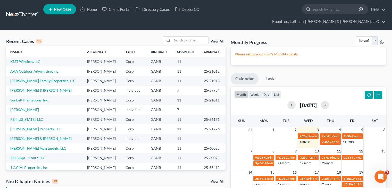
click at [31, 98] on link "Sunbelt Plantations, Inc." at bounding box center [29, 100] width 38 height 4
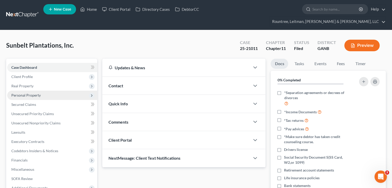
click at [26, 93] on span "Personal Property" at bounding box center [25, 95] width 29 height 4
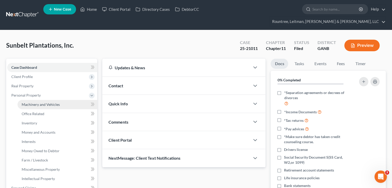
click at [38, 102] on span "Machinery and Vehicles" at bounding box center [41, 104] width 38 height 4
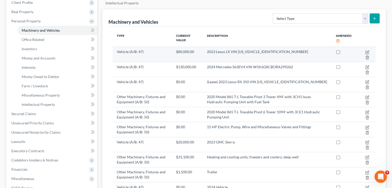
scroll to position [77, 0]
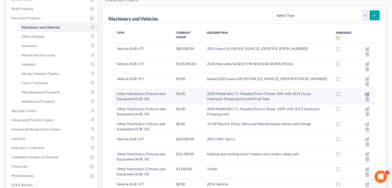
click at [367, 93] on icon "button" at bounding box center [368, 94] width 2 height 2
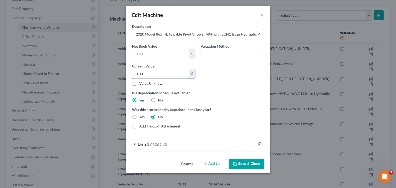
click at [162, 73] on input "0.00" at bounding box center [160, 74] width 57 height 10
click at [250, 164] on button "Save & Close" at bounding box center [246, 164] width 35 height 11
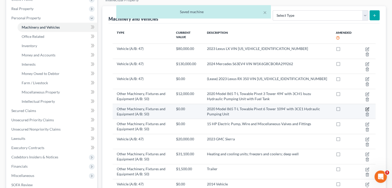
click at [367, 108] on icon "button" at bounding box center [368, 109] width 2 height 2
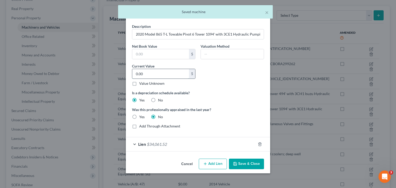
click at [160, 75] on input "0.00" at bounding box center [160, 74] width 57 height 10
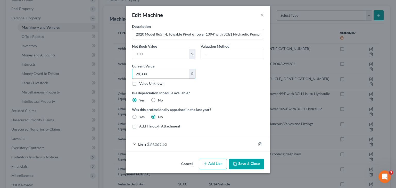
click at [251, 163] on button "Save & Close" at bounding box center [246, 164] width 35 height 11
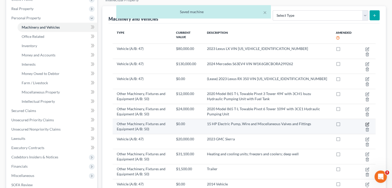
click at [366, 123] on icon "button" at bounding box center [367, 125] width 4 height 4
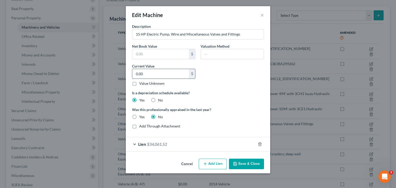
click at [160, 70] on input "0.00" at bounding box center [160, 74] width 57 height 10
click at [247, 161] on button "Save & Close" at bounding box center [246, 164] width 35 height 11
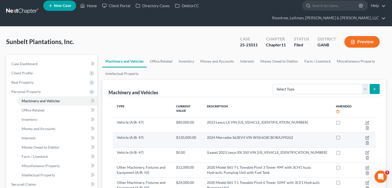
scroll to position [52, 0]
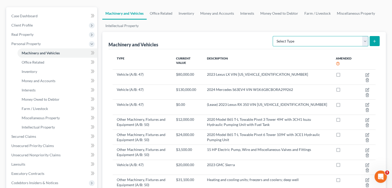
click at [366, 36] on select "Select Type Aircraft (A/B: 49) Other Machinery, Fixtures and Equipment (A/B: 50…" at bounding box center [321, 41] width 96 height 10
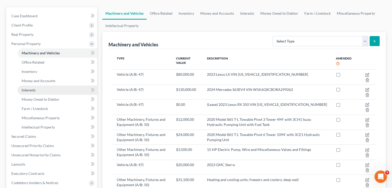
click at [26, 88] on span "Interests" at bounding box center [29, 90] width 14 height 4
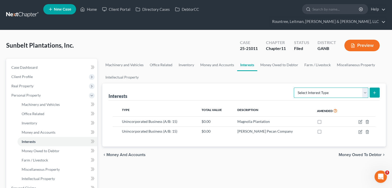
click at [363, 88] on select "Select Interest Type Bond (A/B: 16) Incorporated Business (A/B: 15) Insurance P…" at bounding box center [331, 93] width 75 height 10
click at [221, 66] on ul "Machinery and Vehicles Office Related Inventory Money and Accounts Interests Mo…" at bounding box center [244, 71] width 284 height 25
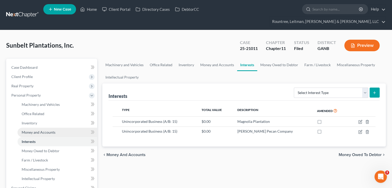
scroll to position [26, 0]
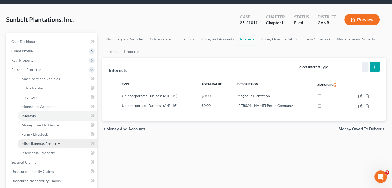
click at [50, 139] on link "Miscellaneous Property" at bounding box center [58, 143] width 80 height 9
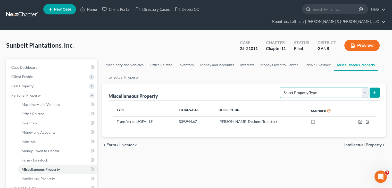
click at [364, 88] on select "Select Property Type Assigned for Creditor Benefit [DATE] (SOFA: 8) Assigned to…" at bounding box center [324, 93] width 88 height 10
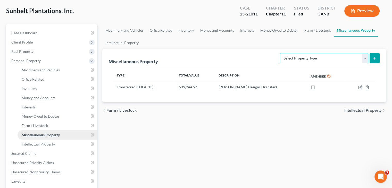
scroll to position [52, 0]
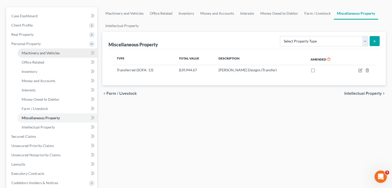
click at [31, 51] on span "Machinery and Vehicles" at bounding box center [41, 53] width 38 height 4
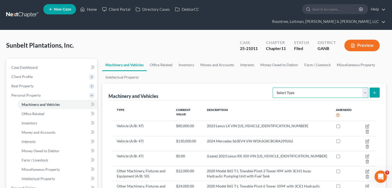
click at [365, 88] on select "Select Type Aircraft (A/B: 49) Other Machinery, Fixtures and Equipment (A/B: 50…" at bounding box center [321, 93] width 96 height 10
click at [274, 88] on select "Select Type Aircraft (A/B: 49) Other Machinery, Fixtures and Equipment (A/B: 50…" at bounding box center [321, 93] width 96 height 10
click at [376, 91] on icon "submit" at bounding box center [375, 93] width 4 height 4
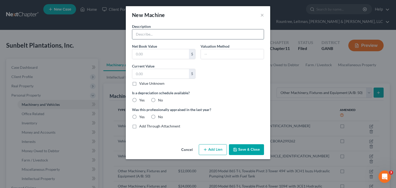
click at [149, 32] on input "text" at bounding box center [198, 34] width 132 height 10
click at [149, 32] on input "Misc. (Shhop Bldg - [PERSON_NAME]" at bounding box center [198, 34] width 132 height 10
click at [159, 74] on input "text" at bounding box center [160, 74] width 57 height 10
click at [139, 99] on label "Yes" at bounding box center [141, 100] width 5 height 5
click at [141, 99] on input "Yes" at bounding box center [142, 99] width 3 height 3
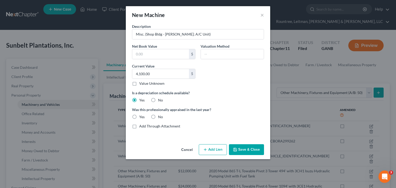
click at [158, 116] on label "No" at bounding box center [160, 117] width 5 height 5
click at [160, 116] on input "No" at bounding box center [161, 116] width 3 height 3
click at [245, 150] on button "Save & Close" at bounding box center [246, 149] width 35 height 11
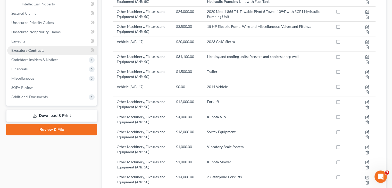
scroll to position [206, 0]
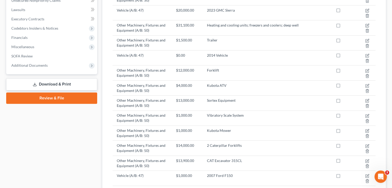
click at [44, 78] on link "Download & Print" at bounding box center [51, 84] width 91 height 12
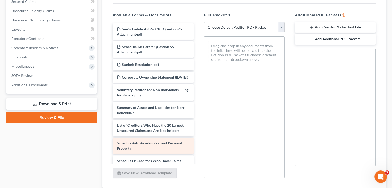
scroll to position [26, 0]
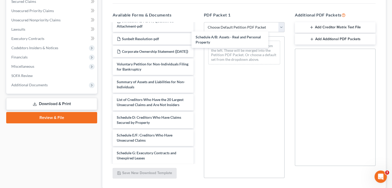
drag, startPoint x: 155, startPoint y: 118, endPoint x: 209, endPoint y: 63, distance: 76.8
click at [198, 42] on div "Schedule A/B: Assets - Real and Personal Property See Schedule AB Part 10, Ques…" at bounding box center [153, 130] width 89 height 265
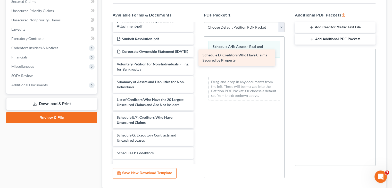
drag, startPoint x: 126, startPoint y: 117, endPoint x: 211, endPoint y: 58, distance: 103.9
click at [198, 58] on div "Schedule D: Creditors Who Have Claims Secured by Property See Schedule AB Part …" at bounding box center [153, 121] width 89 height 247
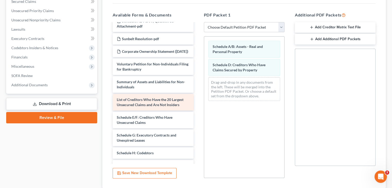
click at [139, 97] on span "List of Creditors Who Have the 20 Largest Unsecured Claims and Are Not Insiders" at bounding box center [150, 102] width 67 height 10
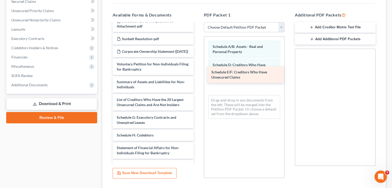
drag, startPoint x: 145, startPoint y: 116, endPoint x: 234, endPoint y: 78, distance: 97.3
click at [198, 76] on div "Schedule E/F: Creditors Who Have Unsecured Claims See Schedule AB Part 10, Ques…" at bounding box center [153, 113] width 89 height 230
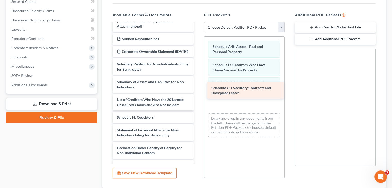
drag, startPoint x: 163, startPoint y: 113, endPoint x: 258, endPoint y: 88, distance: 97.9
click at [198, 88] on div "Schedule G: Executory Contracts and Unexpired Leases See Schedule AB Part 10, Q…" at bounding box center [153, 104] width 89 height 212
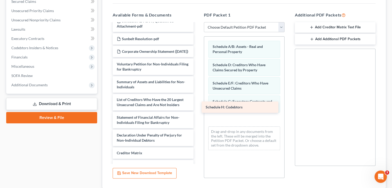
drag, startPoint x: 163, startPoint y: 112, endPoint x: 252, endPoint y: 106, distance: 89.2
click at [198, 106] on div "Schedule H: Codebtors See Schedule AB Part 10, Question 62 Attachment-pdf Sched…" at bounding box center [153, 97] width 89 height 199
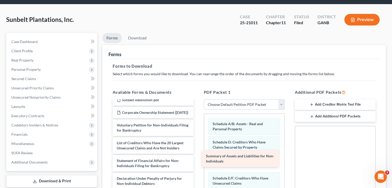
scroll to position [47, 0]
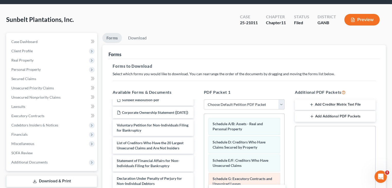
drag, startPoint x: 153, startPoint y: 116, endPoint x: 254, endPoint y: 175, distance: 116.4
click at [249, 188] on html "Home New Case Client Portal Directory Cases DebtorCC Rountree, [PERSON_NAME], […" at bounding box center [196, 138] width 392 height 328
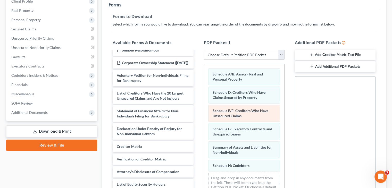
scroll to position [129, 0]
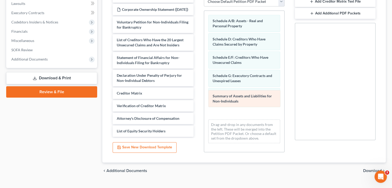
drag, startPoint x: 241, startPoint y: 86, endPoint x: 242, endPoint y: 98, distance: 12.1
click at [242, 98] on div "Summary of Assets and Liabilities for Non-Individuals Schedule A/B: Assets - Re…" at bounding box center [244, 79] width 80 height 137
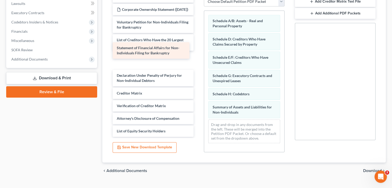
scroll to position [29, 0]
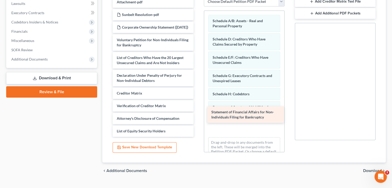
drag, startPoint x: 152, startPoint y: 52, endPoint x: 247, endPoint y: 116, distance: 114.4
click at [198, 116] on div "Statement of Financial Affairs for Non-Individuals Filing for Bankruptcy See Sc…" at bounding box center [153, 55] width 89 height 164
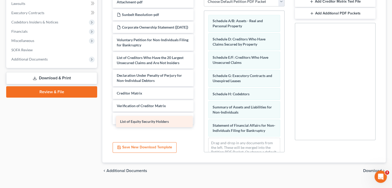
scroll to position [17, 0]
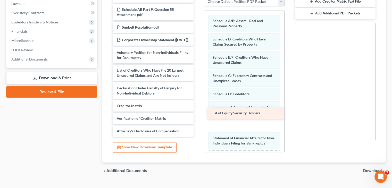
drag, startPoint x: 153, startPoint y: 121, endPoint x: 248, endPoint y: 113, distance: 95.3
click at [198, 113] on div "List of Equity Security Holders See Schedule AB Part 10, Question 62 Attachment…" at bounding box center [153, 61] width 89 height 151
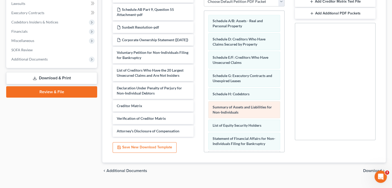
scroll to position [0, 0]
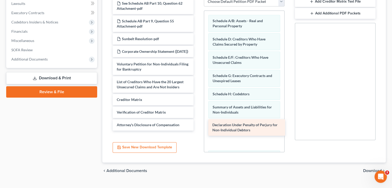
drag, startPoint x: 165, startPoint y: 80, endPoint x: 261, endPoint y: 126, distance: 106.4
click at [198, 126] on div "Declaration Under Penalty of Perjury for Non-Individual Debtors See Schedule AB…" at bounding box center [153, 64] width 89 height 133
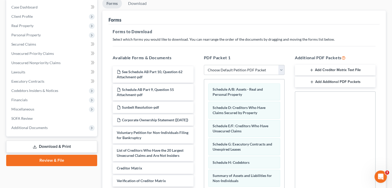
scroll to position [52, 0]
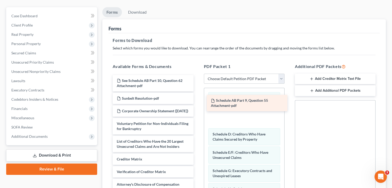
drag, startPoint x: 153, startPoint y: 91, endPoint x: 246, endPoint y: 103, distance: 93.1
click at [198, 103] on div "Schedule AB Part 9, Question 55 Attachment-pdf See Schedule AB Part 10, Questio…" at bounding box center [153, 132] width 89 height 115
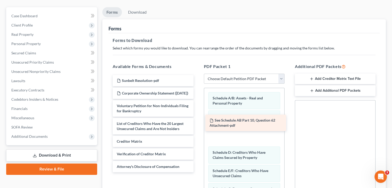
drag, startPoint x: 162, startPoint y: 70, endPoint x: 255, endPoint y: 120, distance: 105.2
click at [198, 120] on div "See Schedule AB Part 10, Question 62 Attachment-pdf See Schedule AB Part 10, Qu…" at bounding box center [153, 123] width 89 height 97
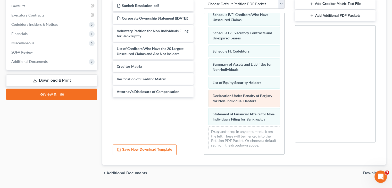
scroll to position [130, 0]
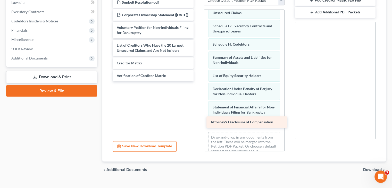
drag, startPoint x: 162, startPoint y: 85, endPoint x: 256, endPoint y: 123, distance: 101.3
click at [198, 82] on div "Attorney's Disclosure of Compensation Sunbelt Resolution-pdf Corporate Ownershi…" at bounding box center [153, 39] width 89 height 85
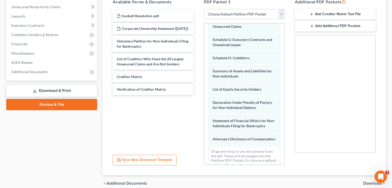
scroll to position [104, 0]
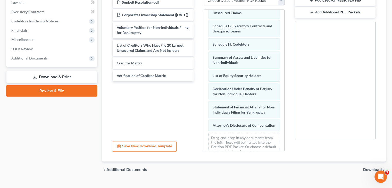
click at [369, 168] on span "Download" at bounding box center [372, 170] width 19 height 4
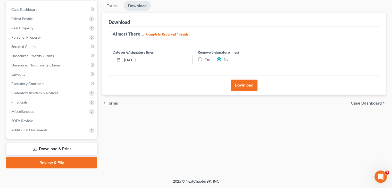
scroll to position [48, 0]
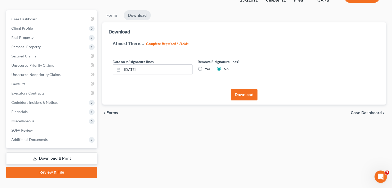
click at [205, 67] on label "Yes" at bounding box center [207, 69] width 5 height 5
click at [207, 67] on input "Yes" at bounding box center [208, 68] width 3 height 3
click at [247, 89] on button "Download" at bounding box center [244, 94] width 27 height 11
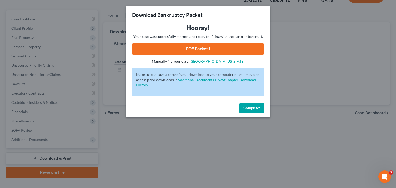
click at [185, 48] on link "PDF Packet 1" at bounding box center [198, 48] width 132 height 11
drag, startPoint x: 258, startPoint y: 107, endPoint x: 195, endPoint y: 101, distance: 63.3
click at [258, 107] on span "Complete!" at bounding box center [251, 108] width 17 height 4
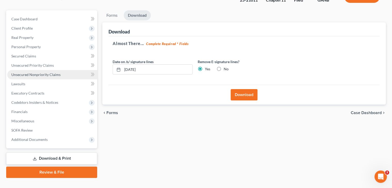
scroll to position [0, 0]
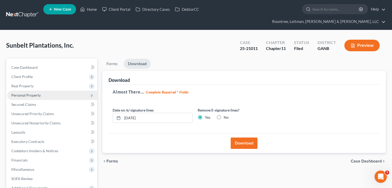
click at [25, 93] on span "Personal Property" at bounding box center [25, 95] width 29 height 4
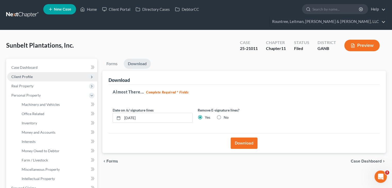
click at [27, 75] on span "Client Profile" at bounding box center [21, 77] width 21 height 4
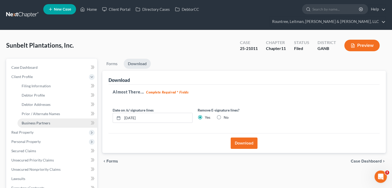
click at [40, 121] on span "Business Partners" at bounding box center [36, 123] width 29 height 4
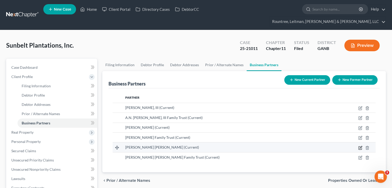
click at [361, 146] on icon "button" at bounding box center [360, 148] width 4 height 4
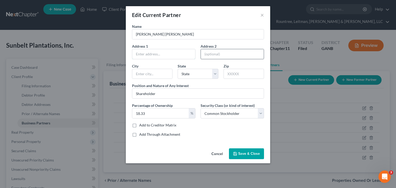
drag, startPoint x: 175, startPoint y: 53, endPoint x: 231, endPoint y: 55, distance: 55.7
click at [175, 53] on input "text" at bounding box center [163, 54] width 63 height 10
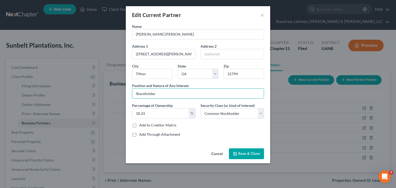
click at [246, 154] on span "Save & Close" at bounding box center [249, 154] width 22 height 4
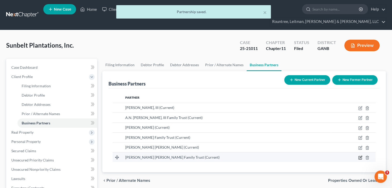
click at [361, 156] on icon "button" at bounding box center [361, 157] width 2 height 2
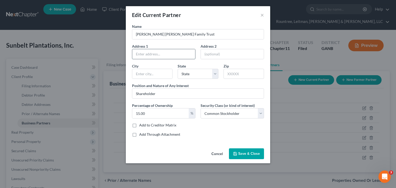
click at [159, 55] on input "text" at bounding box center [163, 54] width 63 height 10
click at [234, 74] on input "text" at bounding box center [244, 74] width 40 height 10
click at [241, 152] on span "Save & Close" at bounding box center [249, 154] width 22 height 4
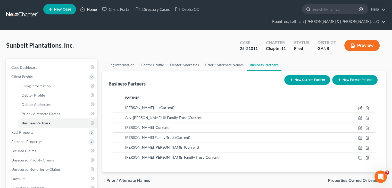
click at [87, 9] on link "Home" at bounding box center [89, 9] width 22 height 9
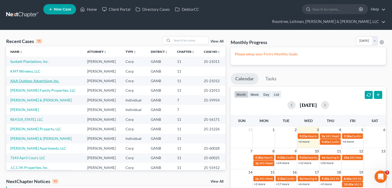
click at [28, 79] on link "AAA Outdoor Advertising, Inc." at bounding box center [34, 81] width 49 height 4
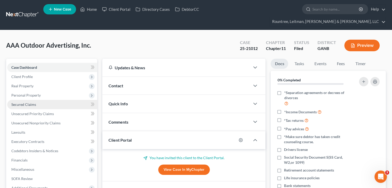
drag, startPoint x: 31, startPoint y: 66, endPoint x: 34, endPoint y: 97, distance: 31.8
click at [31, 75] on span "Client Profile" at bounding box center [21, 77] width 21 height 4
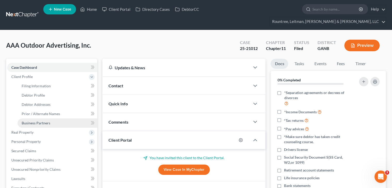
click at [32, 121] on span "Business Partners" at bounding box center [36, 123] width 29 height 4
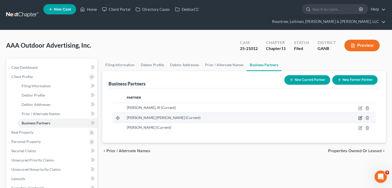
click at [359, 116] on icon "button" at bounding box center [360, 118] width 4 height 4
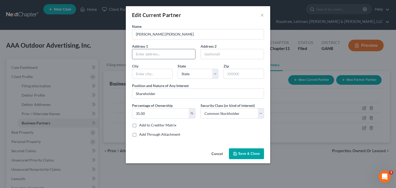
click at [145, 52] on input "text" at bounding box center [163, 54] width 63 height 10
click at [245, 73] on input "text" at bounding box center [244, 74] width 40 height 10
click at [248, 150] on button "Save & Close" at bounding box center [246, 154] width 35 height 11
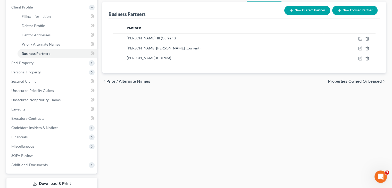
scroll to position [95, 0]
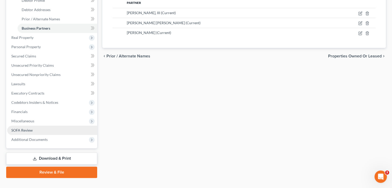
click at [35, 126] on link "SOFA Review" at bounding box center [52, 130] width 90 height 9
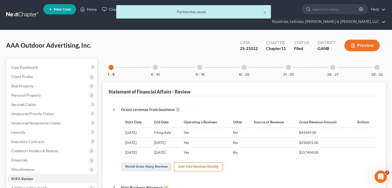
click at [376, 65] on div at bounding box center [377, 67] width 5 height 5
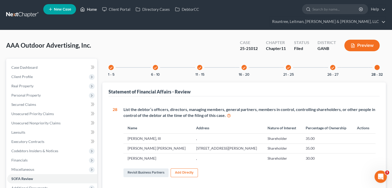
click at [93, 11] on link "Home" at bounding box center [89, 9] width 22 height 9
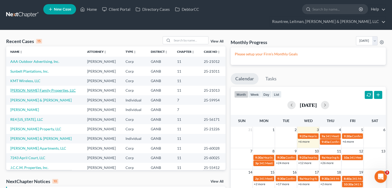
click at [25, 88] on link "[PERSON_NAME] Family Properties, LLC" at bounding box center [43, 90] width 66 height 4
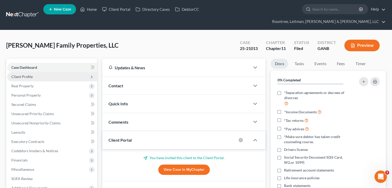
click at [25, 75] on span "Client Profile" at bounding box center [21, 77] width 21 height 4
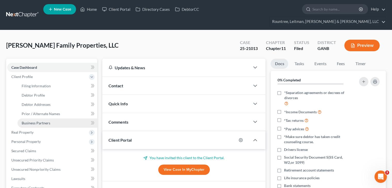
click at [30, 121] on span "Business Partners" at bounding box center [36, 123] width 29 height 4
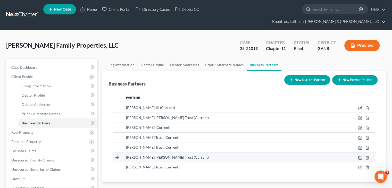
click at [361, 156] on icon "button" at bounding box center [360, 158] width 4 height 4
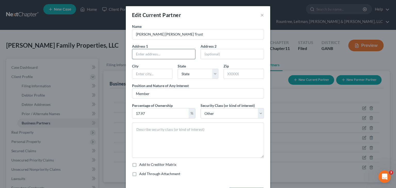
click at [166, 54] on input "text" at bounding box center [163, 54] width 63 height 10
click at [244, 74] on input "text" at bounding box center [244, 74] width 40 height 10
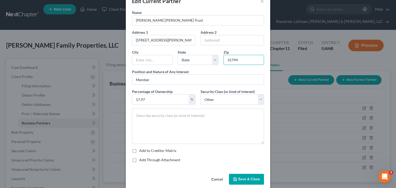
scroll to position [20, 0]
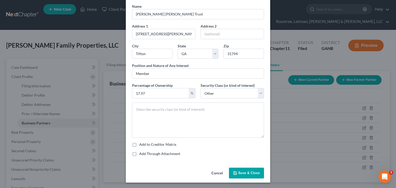
click at [246, 169] on button "Save & Close" at bounding box center [246, 173] width 35 height 11
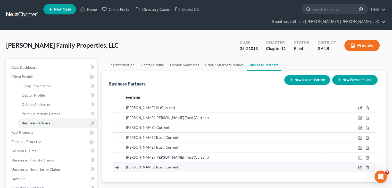
click at [360, 166] on icon "button" at bounding box center [360, 168] width 4 height 4
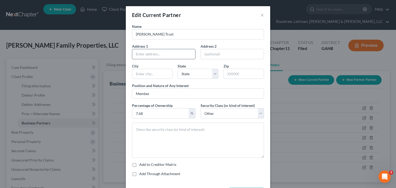
click at [167, 51] on input "text" at bounding box center [163, 54] width 63 height 10
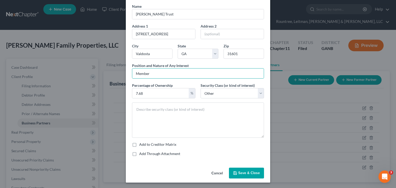
click at [256, 172] on span "Save & Close" at bounding box center [249, 173] width 22 height 4
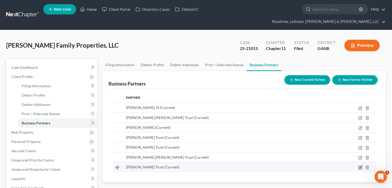
click at [361, 166] on icon "button" at bounding box center [360, 168] width 4 height 4
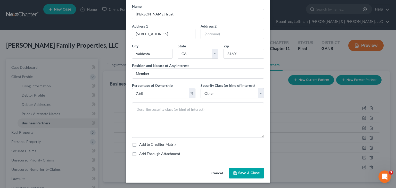
click at [254, 173] on span "Save & Close" at bounding box center [249, 173] width 22 height 4
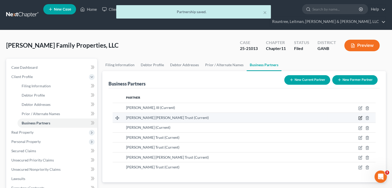
click at [360, 117] on icon "button" at bounding box center [360, 118] width 3 height 3
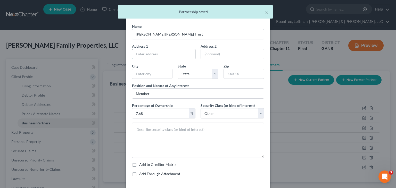
click at [175, 53] on input "text" at bounding box center [163, 54] width 63 height 10
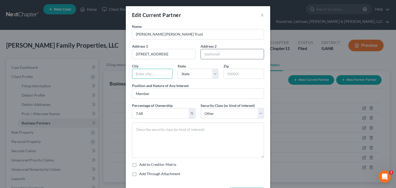
click at [220, 54] on input "text" at bounding box center [232, 54] width 63 height 10
click at [248, 76] on input "text" at bounding box center [244, 74] width 40 height 10
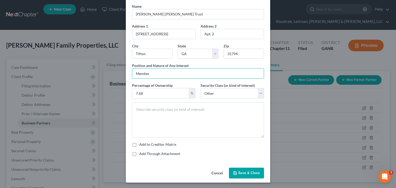
click at [239, 171] on span "Save & Close" at bounding box center [249, 173] width 22 height 4
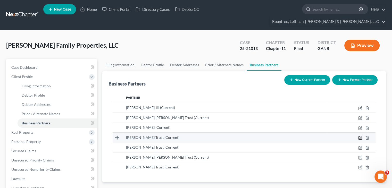
click at [361, 136] on icon "button" at bounding box center [360, 138] width 4 height 4
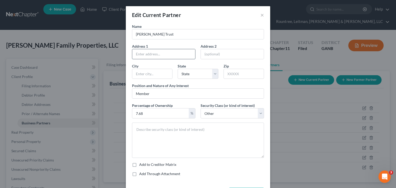
click at [151, 52] on input "text" at bounding box center [163, 54] width 63 height 10
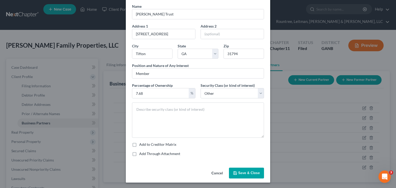
click at [251, 172] on span "Save & Close" at bounding box center [249, 173] width 22 height 4
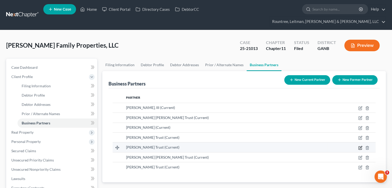
click at [361, 146] on icon "button" at bounding box center [360, 148] width 4 height 4
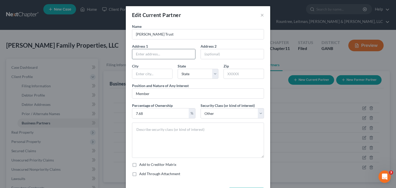
click at [160, 50] on input "text" at bounding box center [163, 54] width 63 height 10
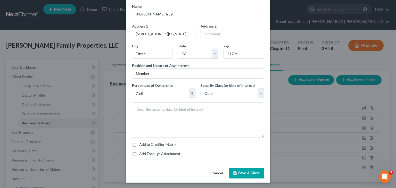
click at [244, 173] on span "Save & Close" at bounding box center [249, 173] width 22 height 4
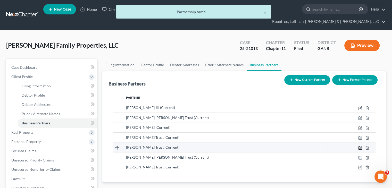
click at [360, 146] on icon "button" at bounding box center [360, 148] width 4 height 4
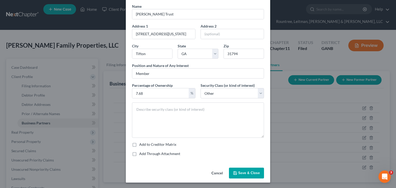
click at [241, 172] on span "Save & Close" at bounding box center [249, 173] width 22 height 4
